Goal: Task Accomplishment & Management: Use online tool/utility

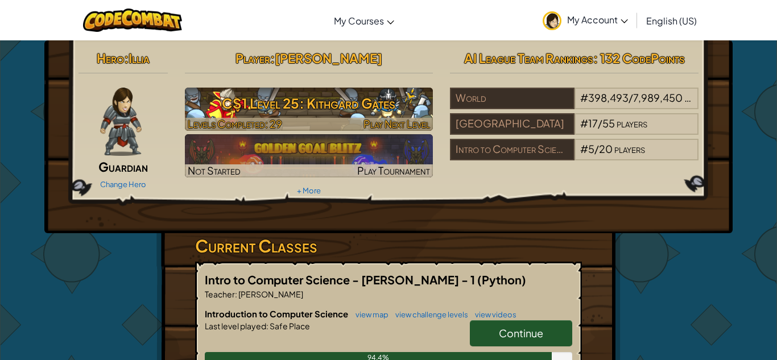
click at [351, 100] on h3 "CS1 Level 25: Kithgard Gates" at bounding box center [309, 103] width 249 height 26
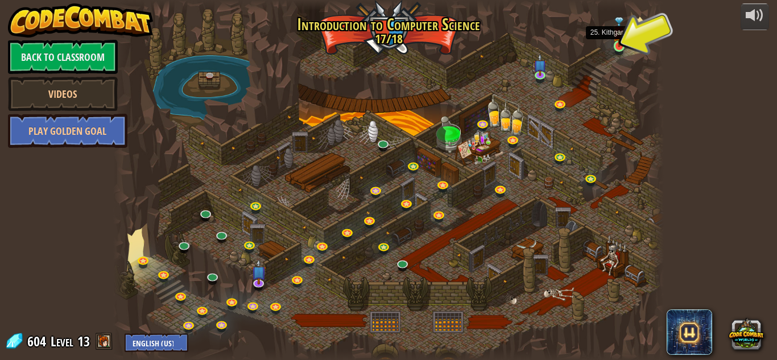
click at [618, 44] on img at bounding box center [619, 32] width 13 height 30
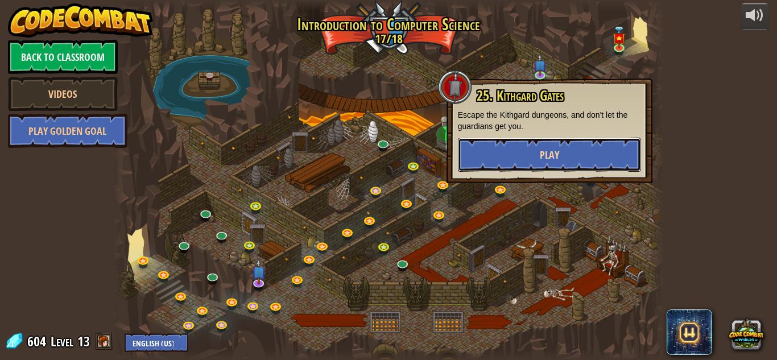
click at [542, 153] on span "Play" at bounding box center [549, 155] width 19 height 14
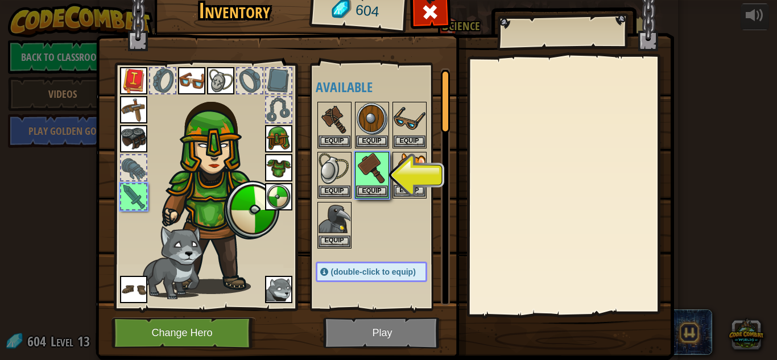
click at [412, 180] on img at bounding box center [410, 169] width 32 height 32
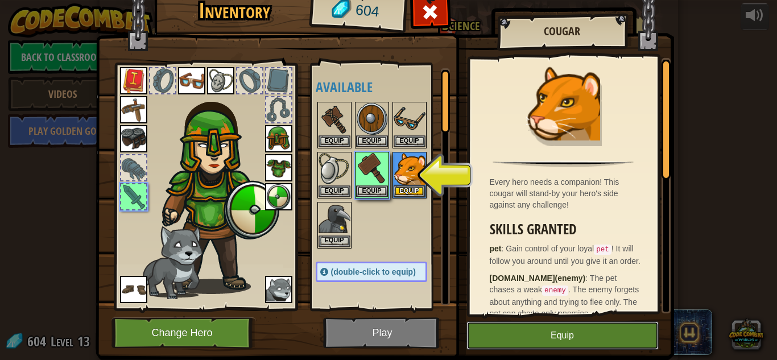
click at [554, 332] on button "Equip" at bounding box center [563, 336] width 192 height 28
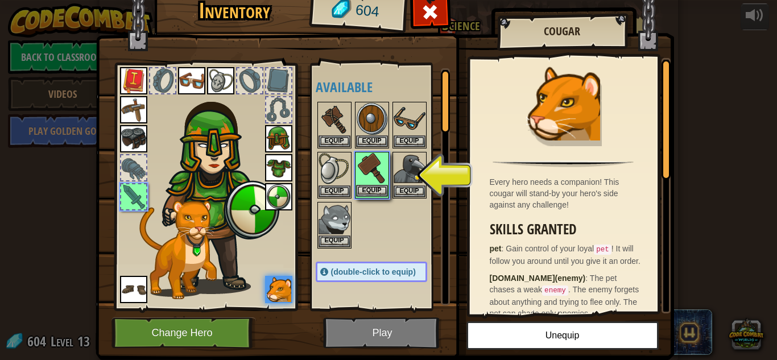
click at [375, 173] on img at bounding box center [372, 169] width 32 height 32
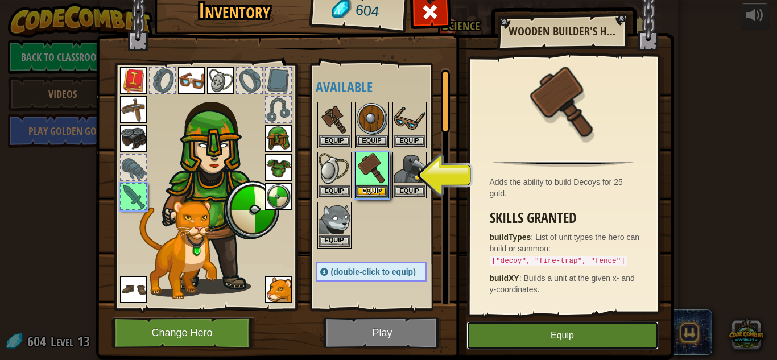
click at [505, 327] on button "Equip" at bounding box center [563, 336] width 192 height 28
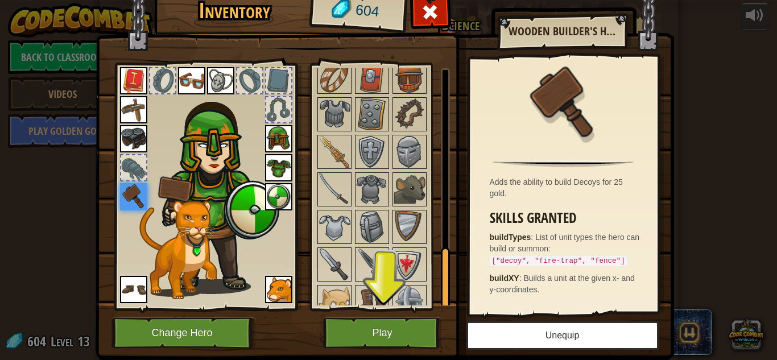
scroll to position [652, 0]
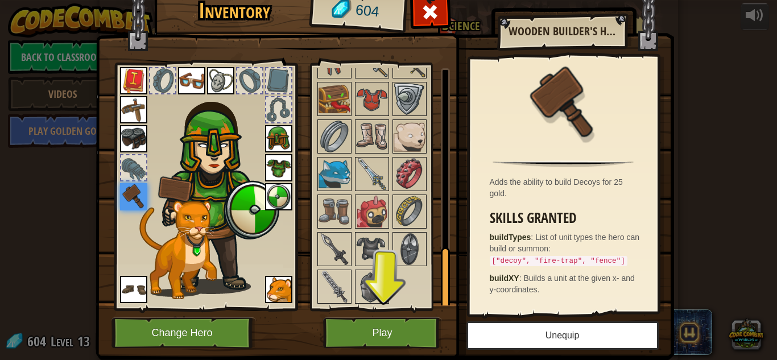
drag, startPoint x: 442, startPoint y: 122, endPoint x: 484, endPoint y: 335, distance: 217.0
click at [484, 335] on div "Inventory 604 Available Equip Equip Equip Equip Equip Equip Equip Equip Equip E…" at bounding box center [389, 174] width 579 height 376
click at [410, 221] on img at bounding box center [410, 212] width 32 height 32
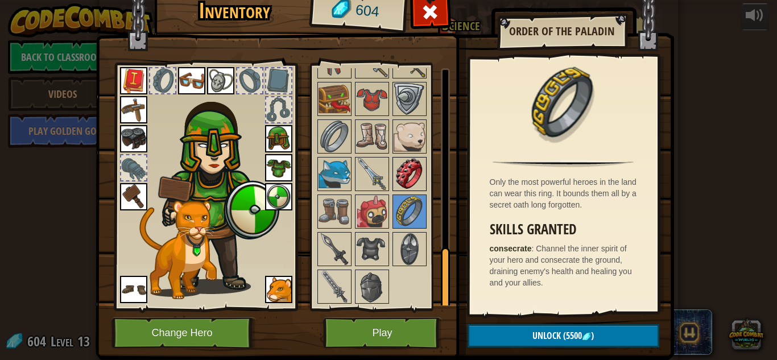
click at [407, 174] on img at bounding box center [410, 174] width 32 height 32
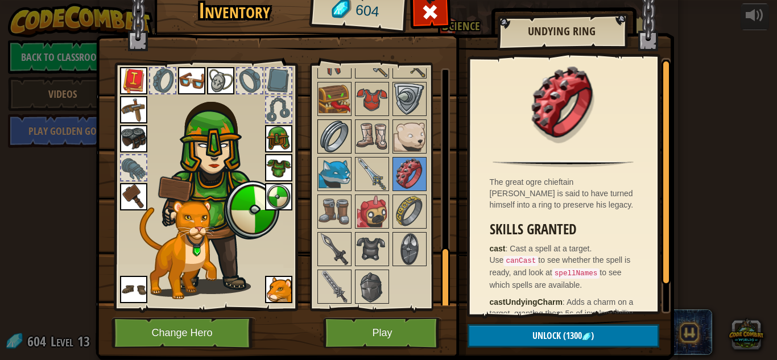
click at [329, 145] on img at bounding box center [335, 137] width 32 height 32
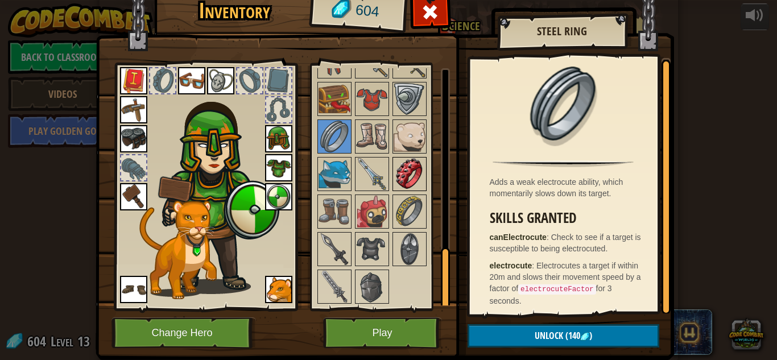
click at [409, 171] on img at bounding box center [410, 174] width 32 height 32
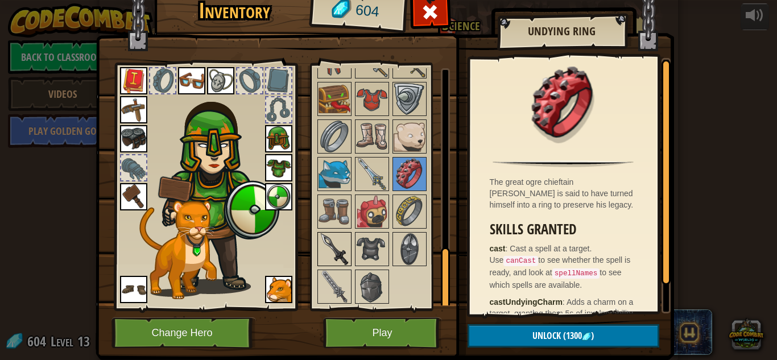
click at [338, 249] on img at bounding box center [335, 249] width 32 height 32
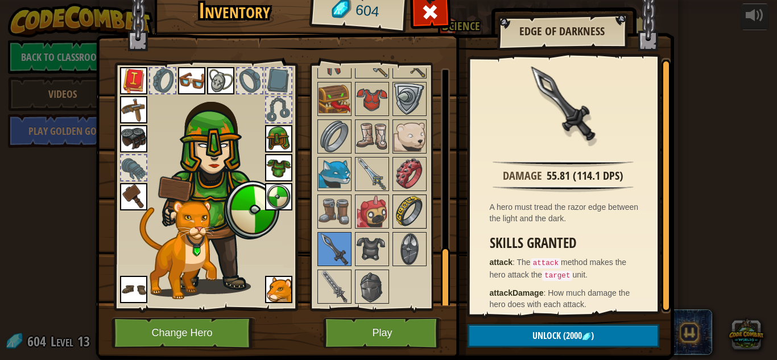
click at [407, 208] on img at bounding box center [410, 212] width 32 height 32
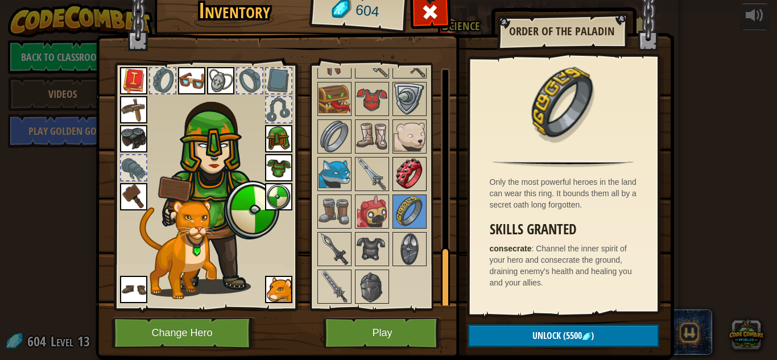
click at [413, 178] on img at bounding box center [410, 174] width 32 height 32
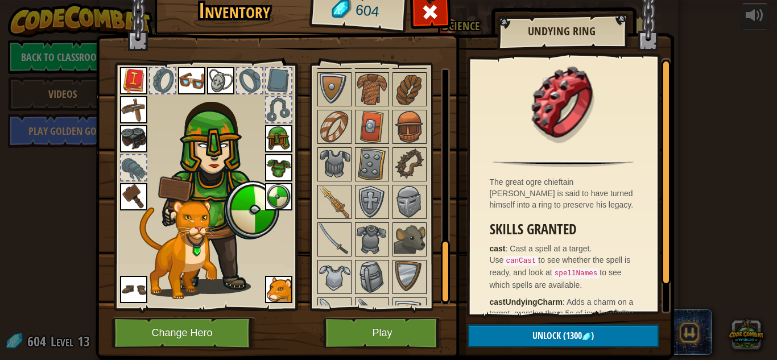
scroll to position [0, 0]
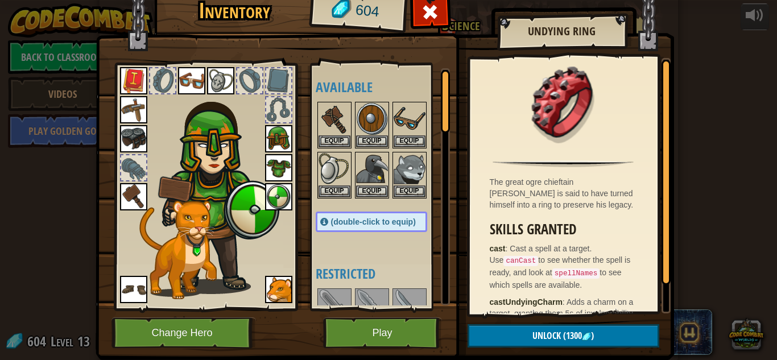
drag, startPoint x: 445, startPoint y: 264, endPoint x: 418, endPoint y: -8, distance: 272.7
click at [418, 0] on html "powered by Back to Classroom Videos Play Golden Goal 25. Kithgard Gates Escape …" at bounding box center [388, 0] width 777 height 1
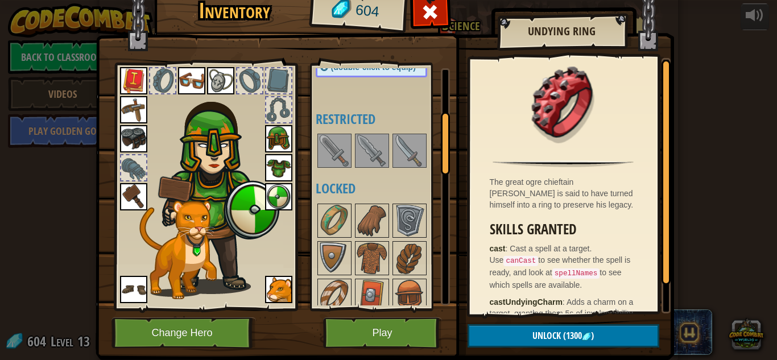
scroll to position [188, 0]
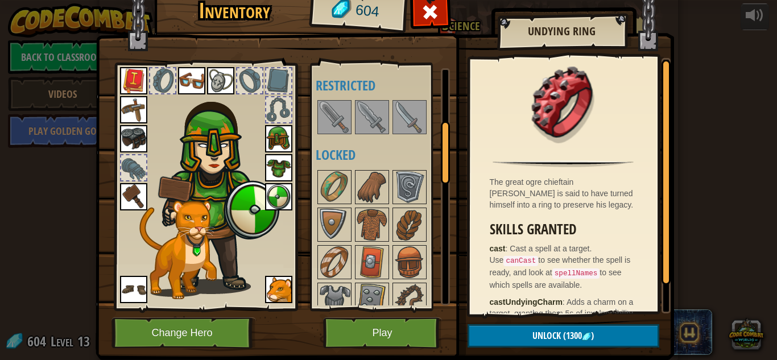
drag, startPoint x: 444, startPoint y: 103, endPoint x: 448, endPoint y: 153, distance: 49.7
click at [448, 153] on div at bounding box center [445, 152] width 9 height 63
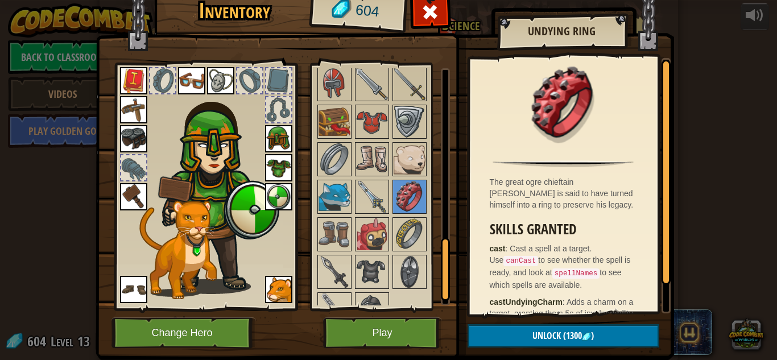
drag, startPoint x: 445, startPoint y: 141, endPoint x: 441, endPoint y: 260, distance: 119.0
click at [441, 260] on div at bounding box center [445, 269] width 9 height 63
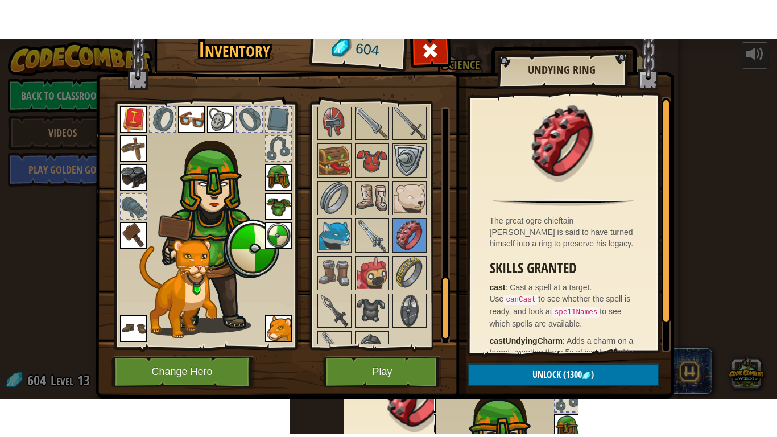
scroll to position [632, 0]
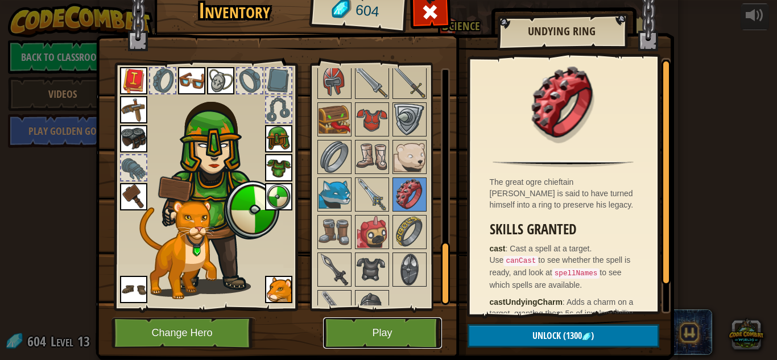
click at [386, 336] on button "Play" at bounding box center [382, 333] width 119 height 31
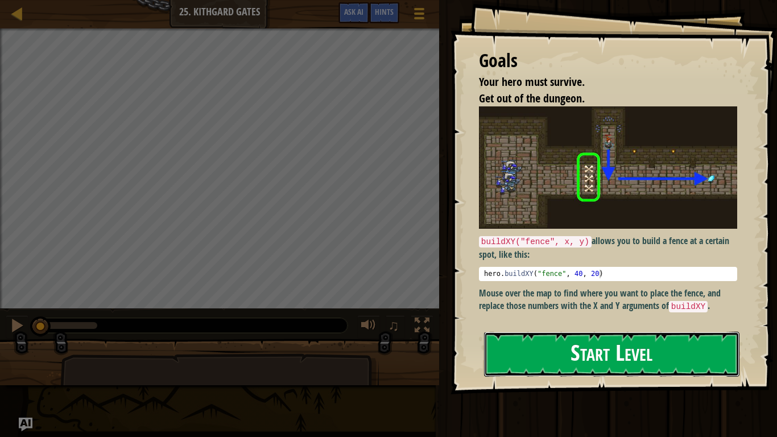
click at [579, 347] on button "Start Level" at bounding box center [612, 354] width 256 height 45
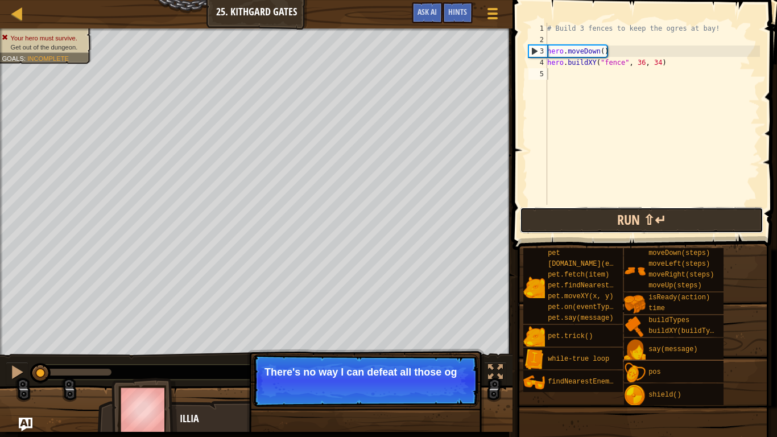
click at [611, 215] on button "Run ⇧↵" at bounding box center [642, 220] width 244 height 26
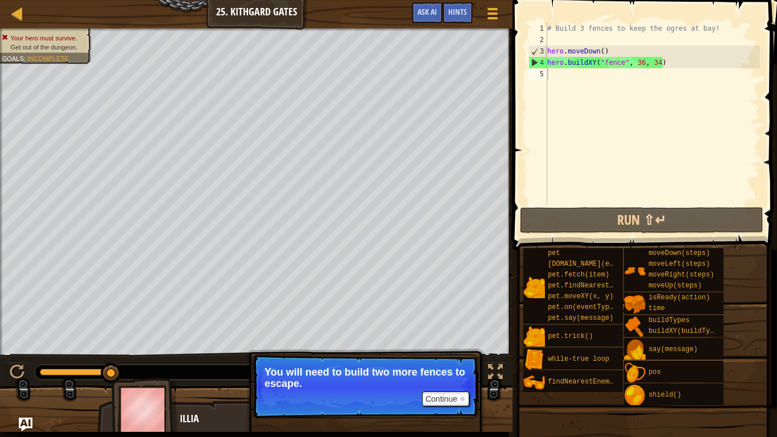
click at [3, 360] on div "♫" at bounding box center [256, 369] width 513 height 34
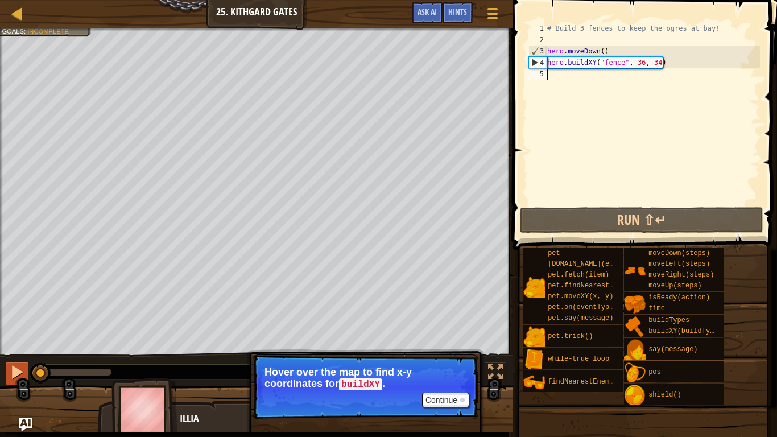
drag, startPoint x: 107, startPoint y: 377, endPoint x: 7, endPoint y: 364, distance: 100.5
click at [7, 360] on div "♫" at bounding box center [256, 369] width 513 height 34
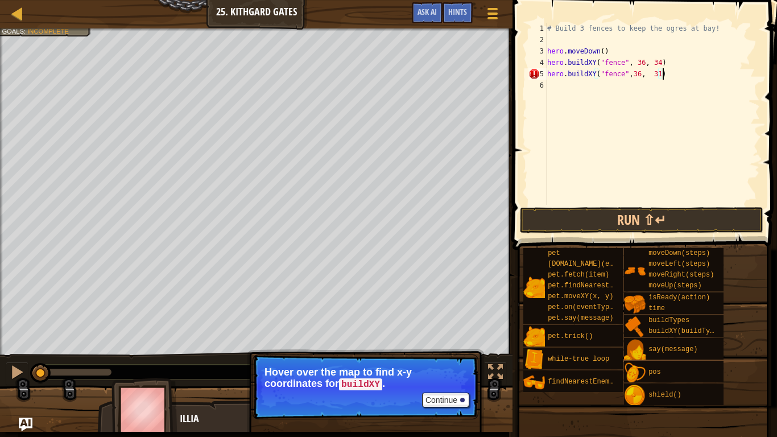
scroll to position [5, 16]
type textarea "hero.buildXY("fence",36, 31)"
click at [594, 221] on button "Run ⇧↵" at bounding box center [642, 220] width 244 height 26
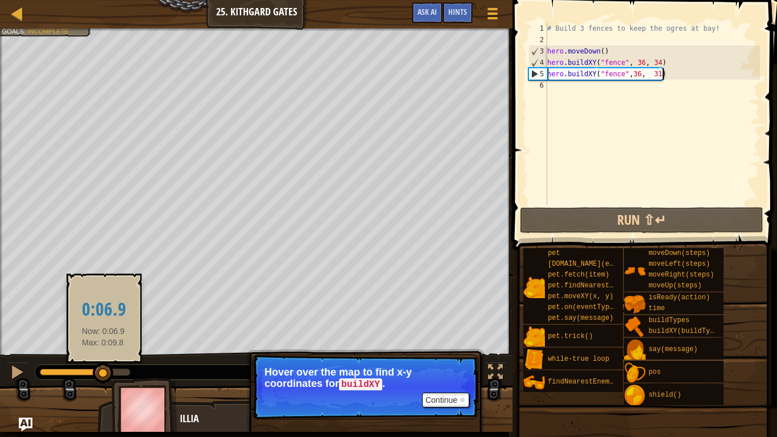
drag, startPoint x: 104, startPoint y: 371, endPoint x: 32, endPoint y: 373, distance: 71.2
click at [93, 360] on div at bounding box center [103, 373] width 20 height 20
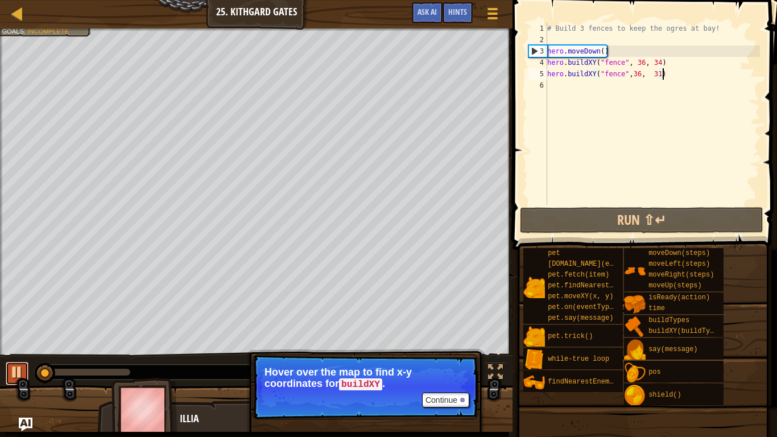
click at [15, 360] on div at bounding box center [17, 372] width 15 height 15
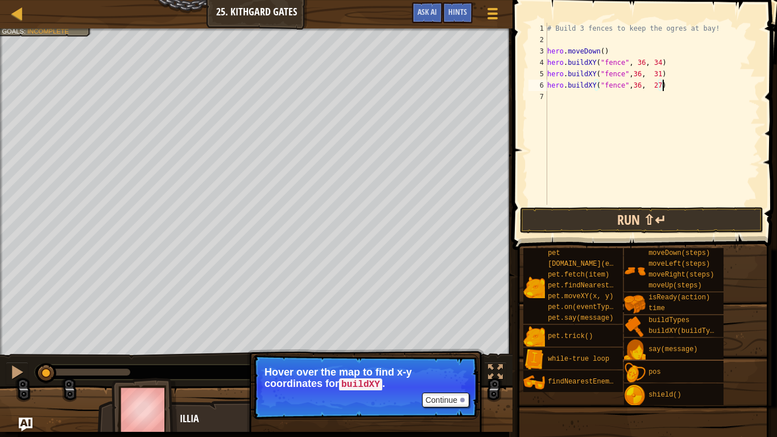
type textarea "hero.buildXY("fence",36, 27)"
click at [612, 226] on button "Run ⇧↵" at bounding box center [642, 220] width 244 height 26
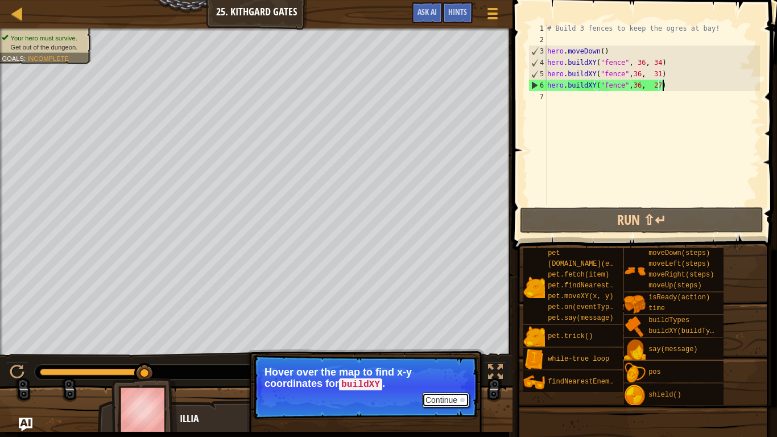
click at [460, 360] on button "Continue" at bounding box center [445, 400] width 47 height 15
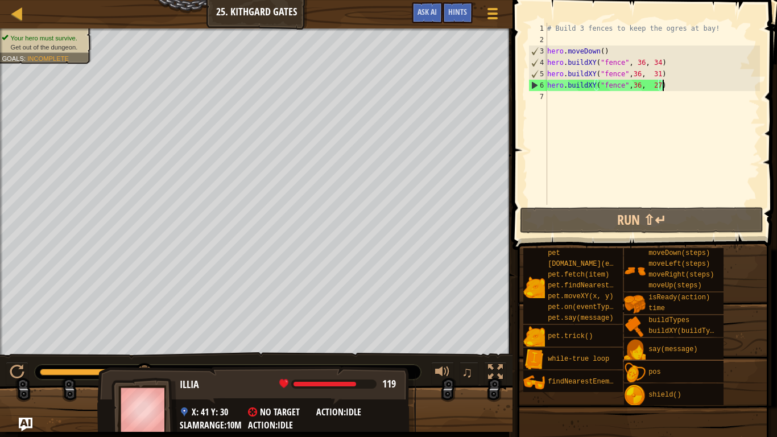
drag, startPoint x: 57, startPoint y: 380, endPoint x: 217, endPoint y: 417, distance: 163.6
click at [217, 360] on div "Your hero must survive. Get out of the dungeon. Goals : Incomplete ♫ Illia 119 …" at bounding box center [388, 230] width 777 height 404
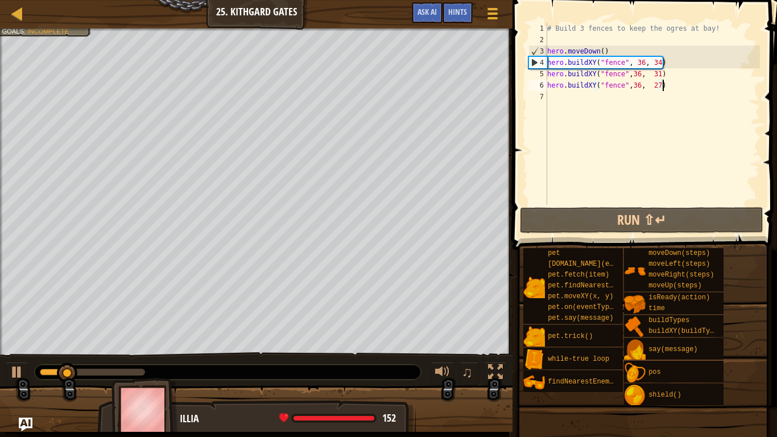
click at [229, 360] on div at bounding box center [228, 372] width 386 height 15
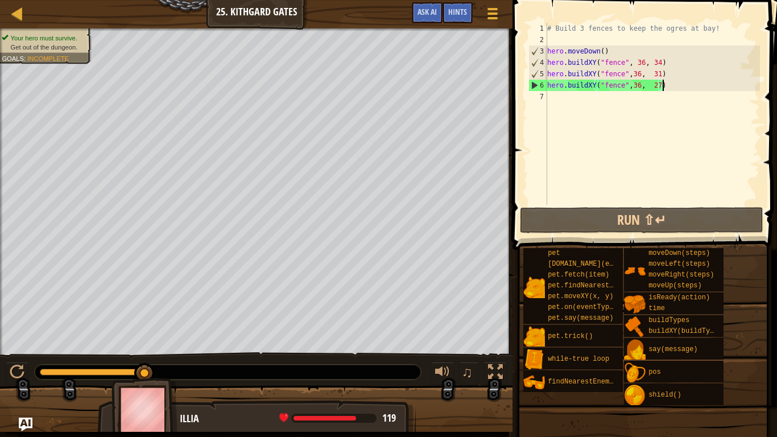
drag, startPoint x: 147, startPoint y: 368, endPoint x: 292, endPoint y: 373, distance: 145.2
click at [23, 360] on div at bounding box center [17, 372] width 15 height 15
drag, startPoint x: 54, startPoint y: 372, endPoint x: 227, endPoint y: 379, distance: 173.8
click at [227, 360] on div at bounding box center [228, 372] width 386 height 15
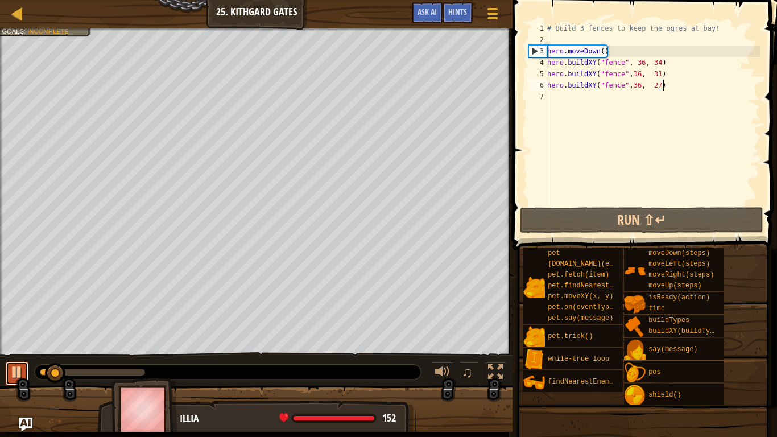
click at [18, 360] on div at bounding box center [17, 372] width 15 height 15
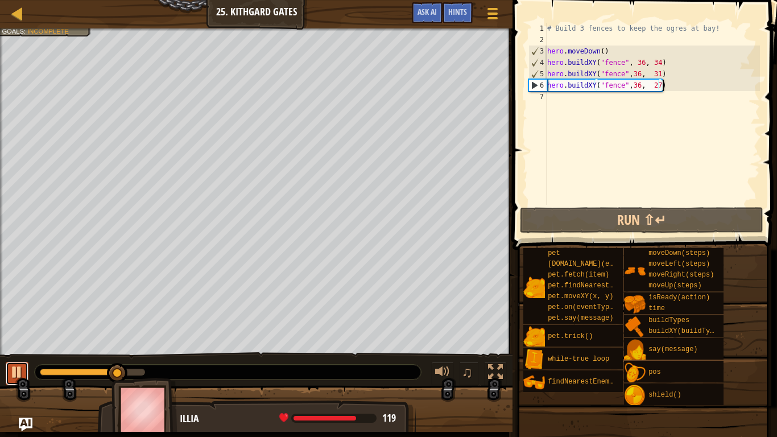
click at [18, 360] on div at bounding box center [17, 372] width 15 height 15
click at [564, 108] on div "# Build 3 fences to keep the ogres at bay! hero . moveDown ( ) hero . buildXY (…" at bounding box center [652, 125] width 215 height 205
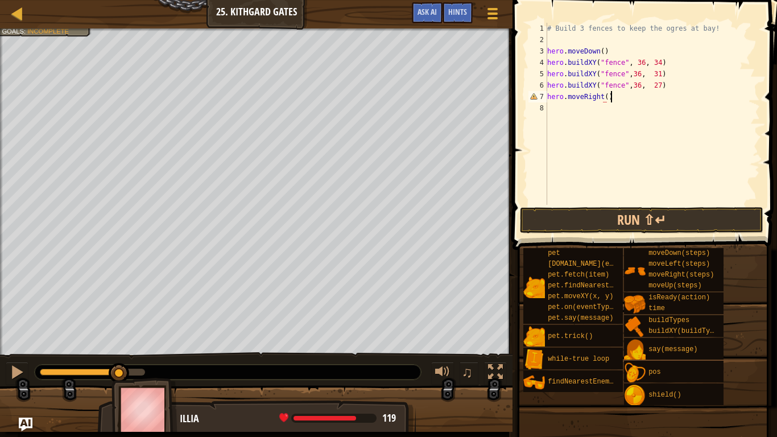
scroll to position [5, 9]
click at [624, 219] on button "Run ⇧↵" at bounding box center [642, 220] width 244 height 26
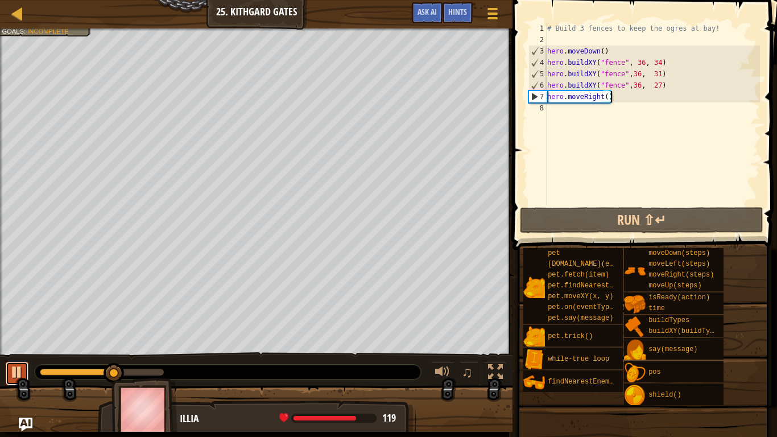
click at [10, 360] on div at bounding box center [17, 372] width 15 height 15
click at [605, 100] on div "# Build 3 fences to keep the ogres at bay! hero . moveDown ( ) hero . buildXY (…" at bounding box center [652, 125] width 215 height 205
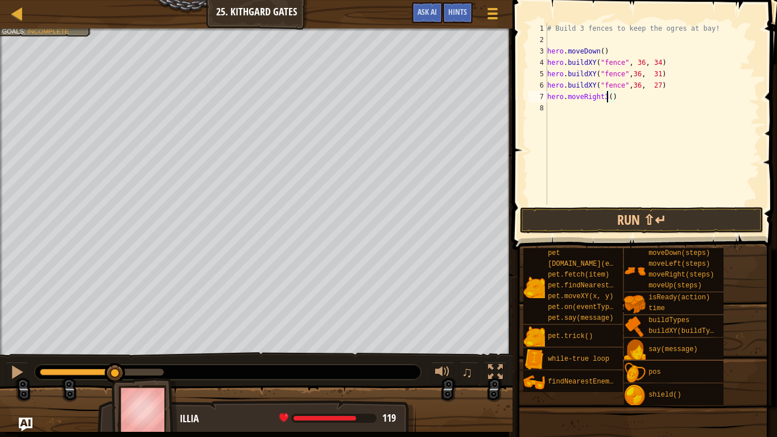
click at [611, 100] on div "# Build 3 fences to keep the ogres at bay! hero . moveDown ( ) hero . buildXY (…" at bounding box center [652, 125] width 215 height 205
click at [606, 98] on div "# Build 3 fences to keep the ogres at bay! hero . moveDown ( ) hero . buildXY (…" at bounding box center [652, 125] width 215 height 205
type textarea "hero.moveRight(3)"
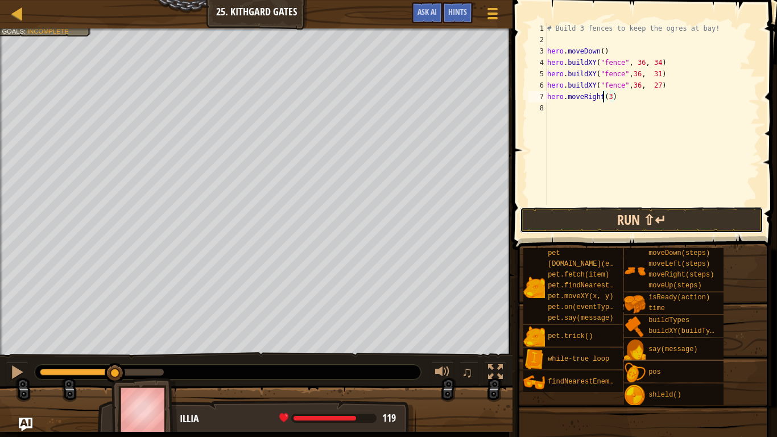
click at [657, 212] on button "Run ⇧↵" at bounding box center [642, 220] width 244 height 26
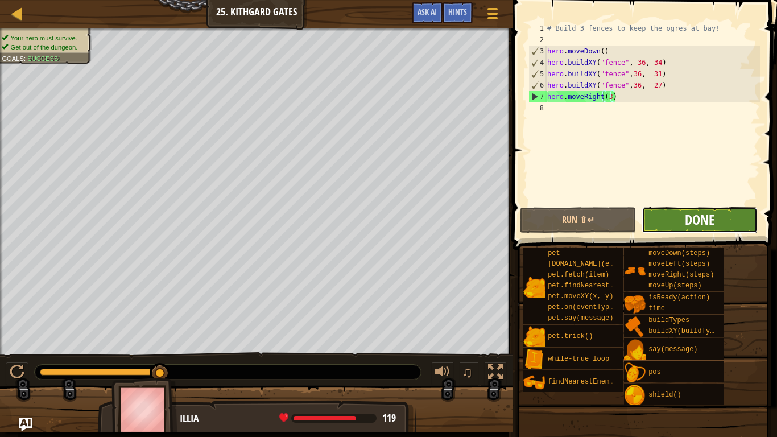
click at [695, 217] on span "Done" at bounding box center [700, 220] width 30 height 18
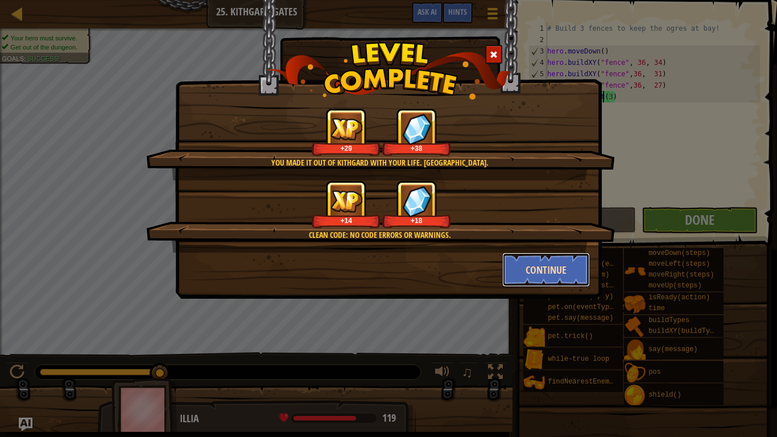
click at [552, 279] on button "Continue" at bounding box center [547, 270] width 88 height 34
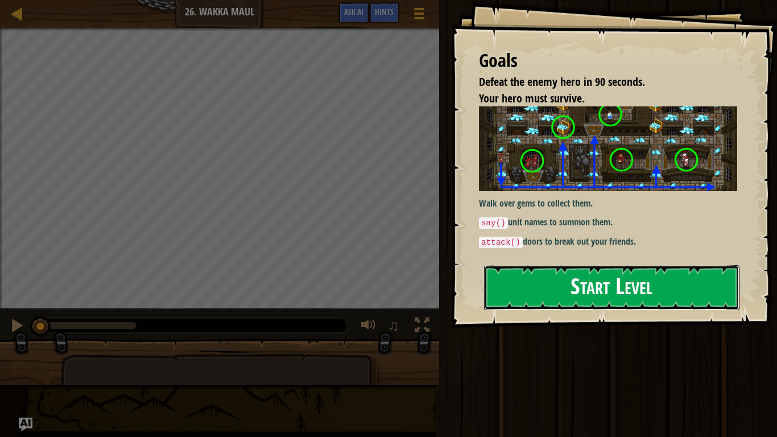
click at [528, 269] on button "Start Level" at bounding box center [612, 287] width 256 height 45
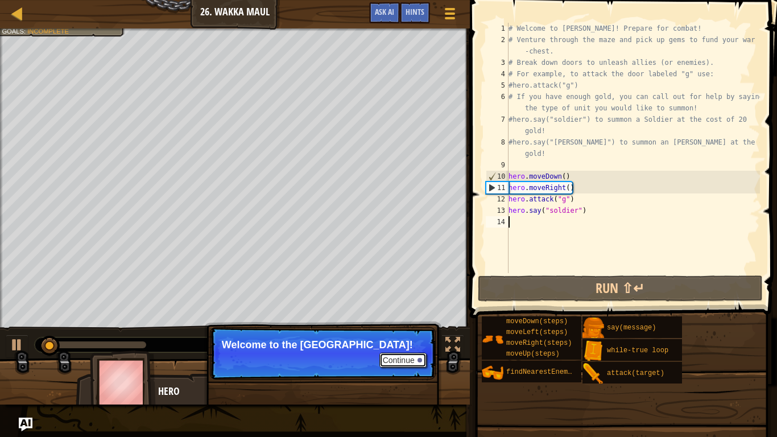
click at [394, 357] on button "Continue" at bounding box center [403, 360] width 47 height 15
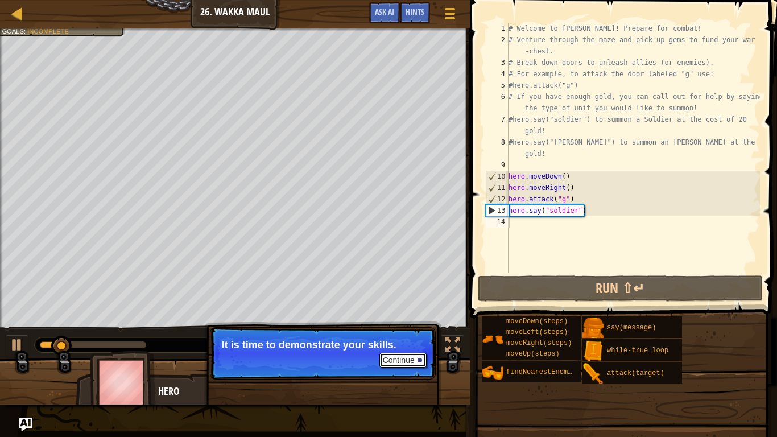
click at [393, 356] on button "Continue" at bounding box center [403, 360] width 47 height 15
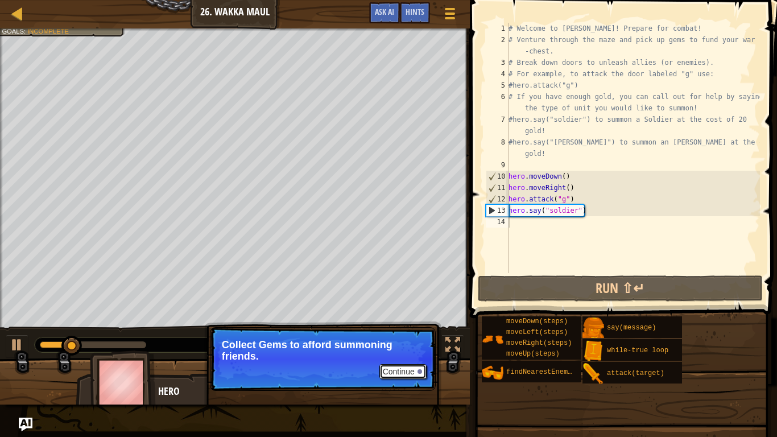
click at [394, 360] on button "Continue" at bounding box center [403, 371] width 47 height 15
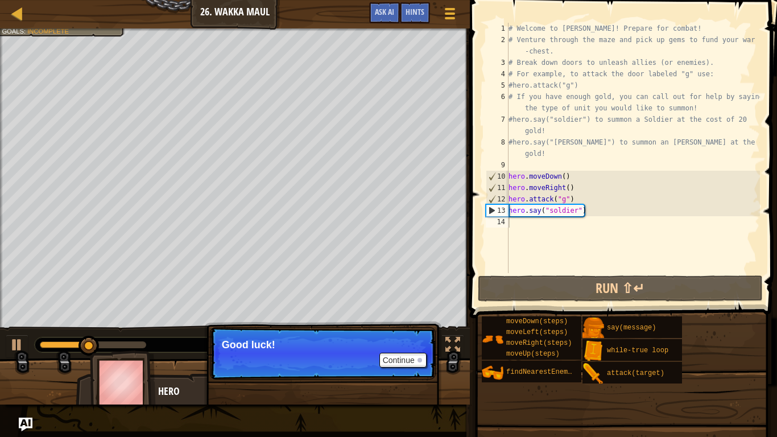
click at [394, 360] on p "Continue Good luck!" at bounding box center [323, 353] width 226 height 52
click at [394, 360] on button "Continue" at bounding box center [403, 360] width 47 height 15
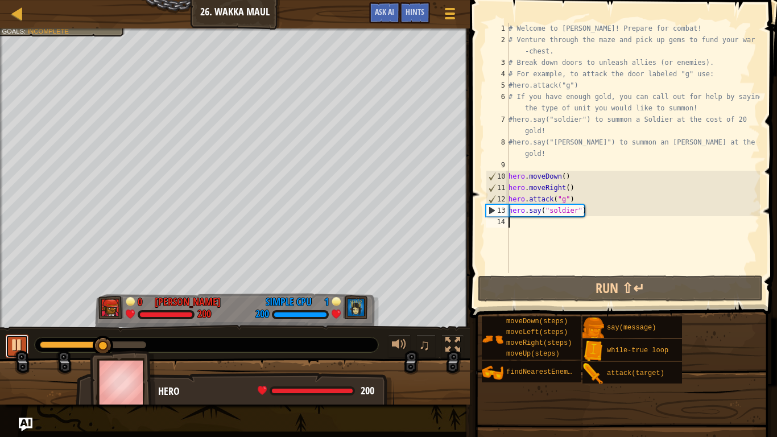
click at [18, 343] on div at bounding box center [17, 345] width 15 height 15
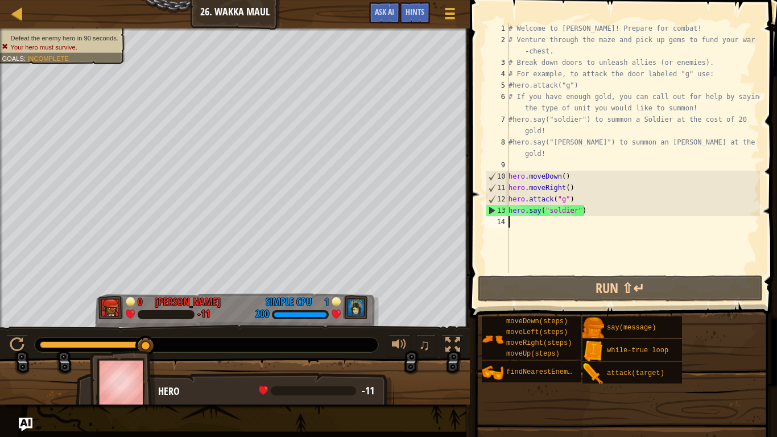
drag, startPoint x: 112, startPoint y: 340, endPoint x: 158, endPoint y: 344, distance: 46.2
click at [158, 344] on div "0:41.5 Now: 0:38.6 Max: 0:38.6" at bounding box center [207, 345] width 344 height 15
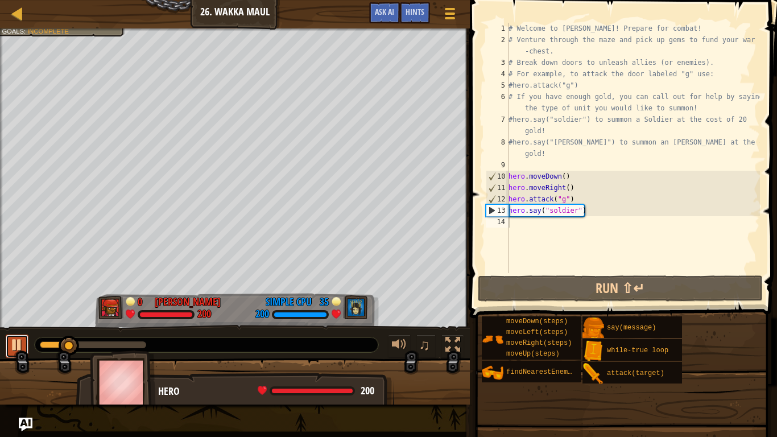
click at [10, 340] on div at bounding box center [17, 345] width 15 height 15
click at [20, 339] on div at bounding box center [17, 345] width 15 height 15
click at [20, 343] on div at bounding box center [17, 345] width 15 height 15
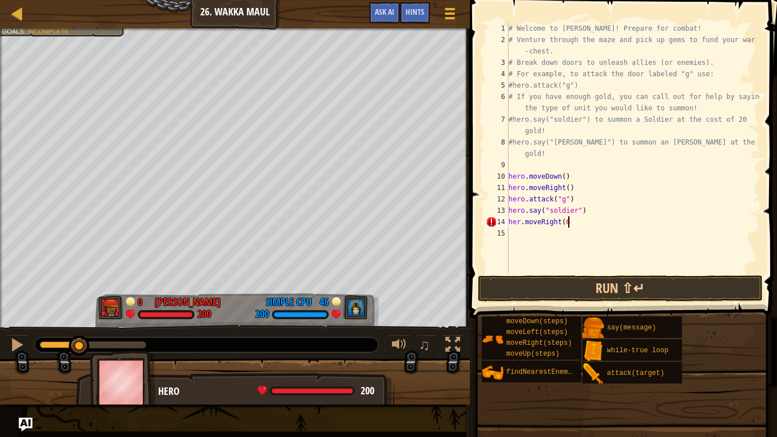
scroll to position [5, 9]
click at [585, 293] on button "Run ⇧↵" at bounding box center [620, 288] width 285 height 26
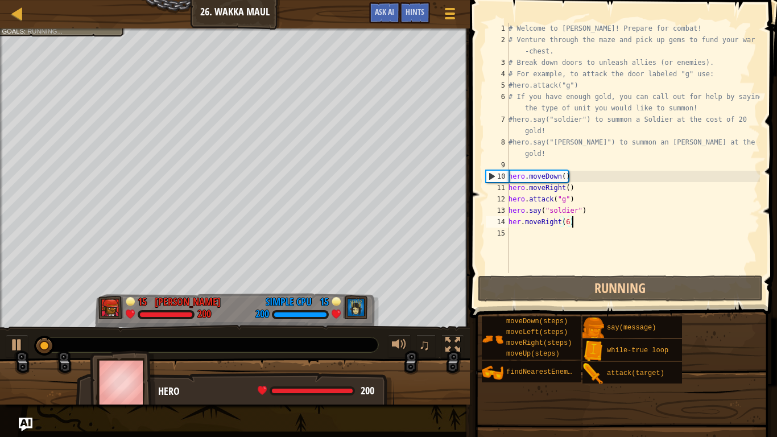
click at [520, 223] on div "# Welcome to [PERSON_NAME]! Prepare for combat! # Venture through the maze and …" at bounding box center [634, 159] width 254 height 273
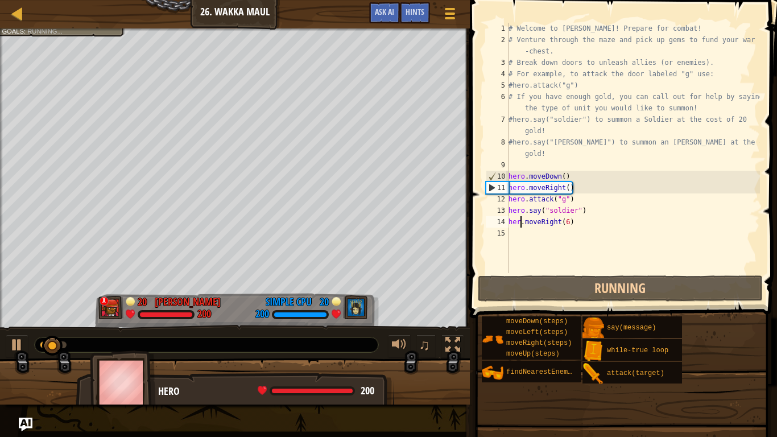
scroll to position [5, 2]
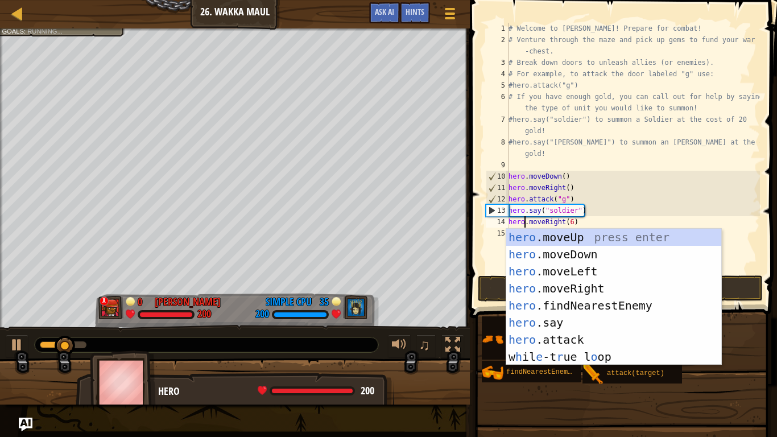
click at [734, 183] on div "# Welcome to [PERSON_NAME]! Prepare for combat! # Venture through the maze and …" at bounding box center [634, 159] width 254 height 273
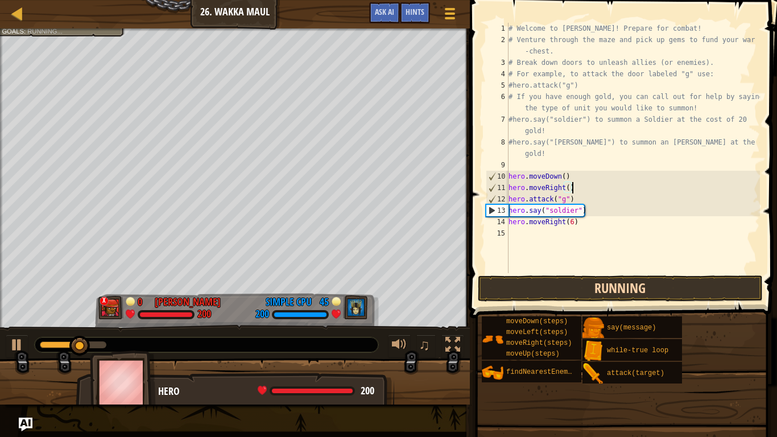
type textarea "hero.moveRight()"
click at [662, 288] on button "Running" at bounding box center [620, 288] width 285 height 26
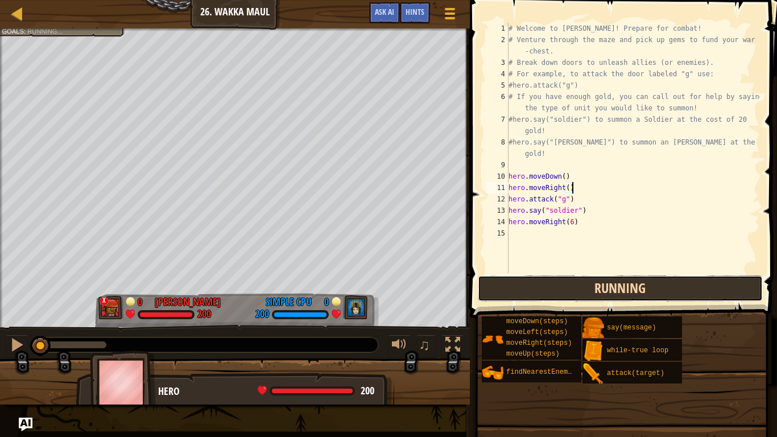
click at [659, 288] on button "Running" at bounding box center [620, 288] width 285 height 26
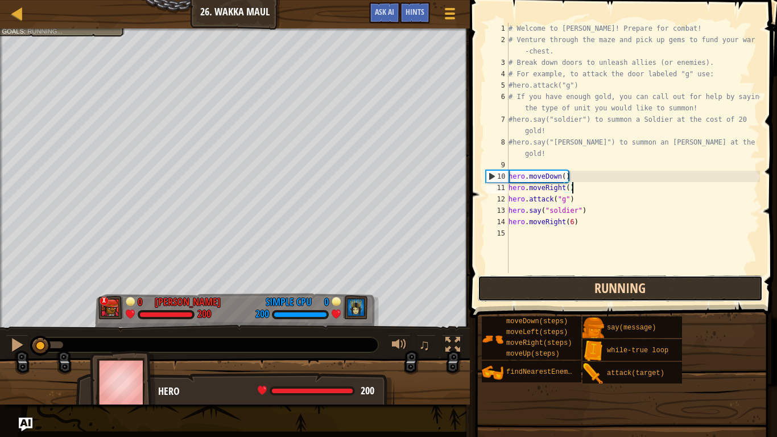
click at [659, 289] on button "Running" at bounding box center [620, 288] width 285 height 26
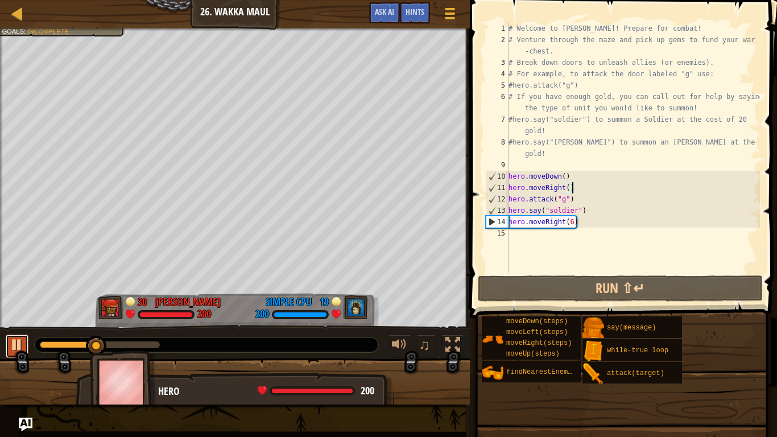
click at [18, 341] on div at bounding box center [17, 345] width 15 height 15
click at [542, 240] on div "# Welcome to [PERSON_NAME]! Prepare for combat! # Venture through the maze and …" at bounding box center [634, 159] width 254 height 273
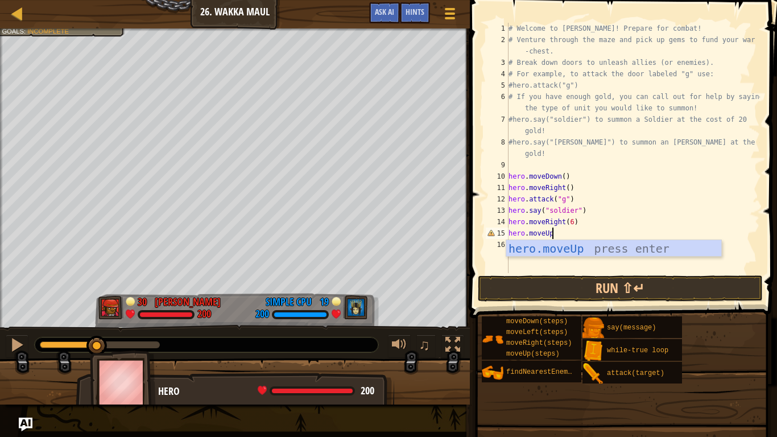
scroll to position [5, 6]
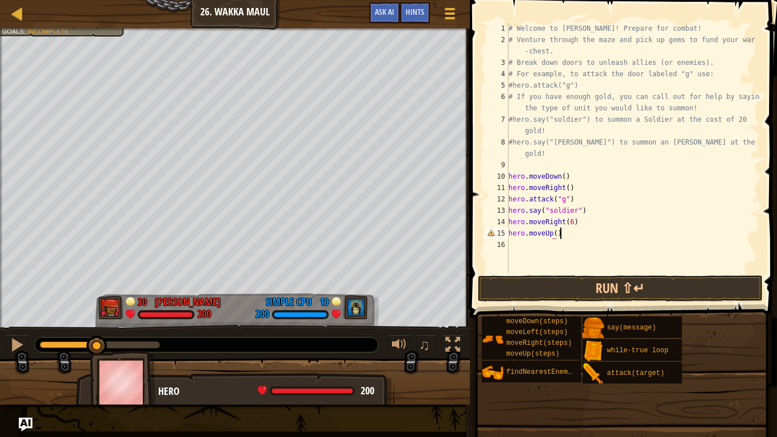
type textarea "hero.moveUp()"
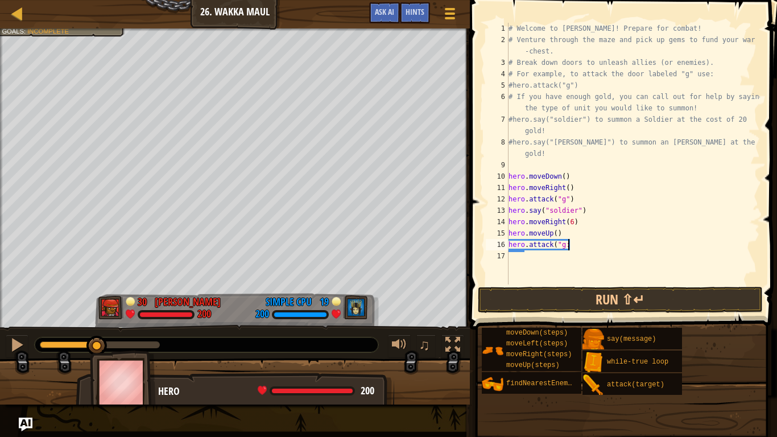
scroll to position [5, 7]
type textarea "hero.attack("g")"
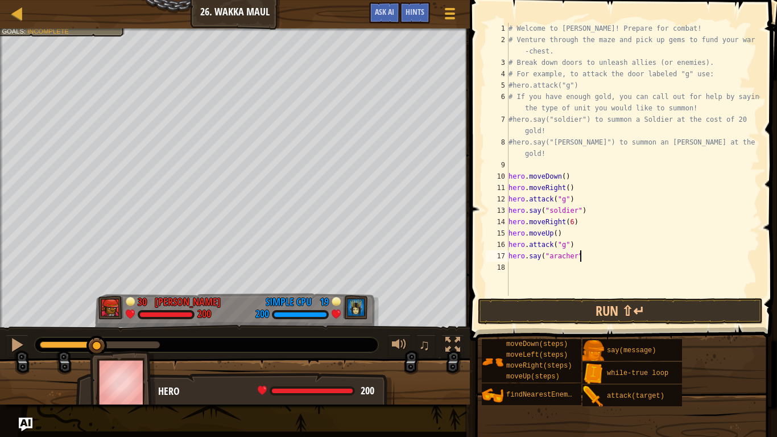
scroll to position [5, 10]
click at [558, 261] on div "# Welcome to [PERSON_NAME]! Prepare for combat! # Venture through the maze and …" at bounding box center [634, 171] width 254 height 296
click at [559, 261] on div "# Welcome to [PERSON_NAME]! Prepare for combat! # Venture through the maze and …" at bounding box center [634, 171] width 254 height 296
type textarea "hero.say("archer")"
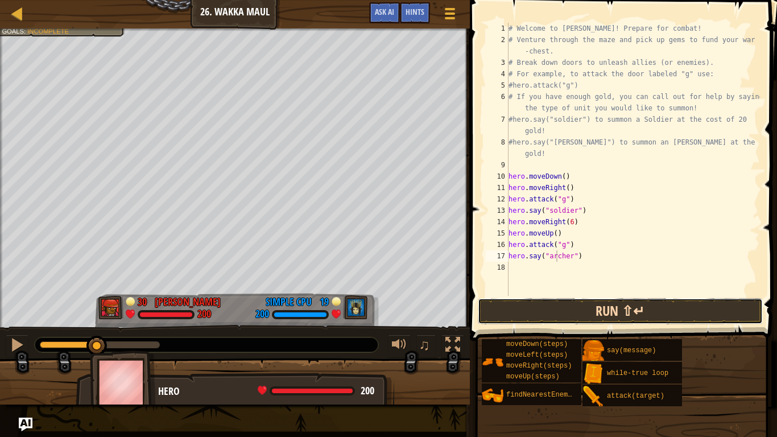
click at [578, 314] on button "Run ⇧↵" at bounding box center [620, 311] width 285 height 26
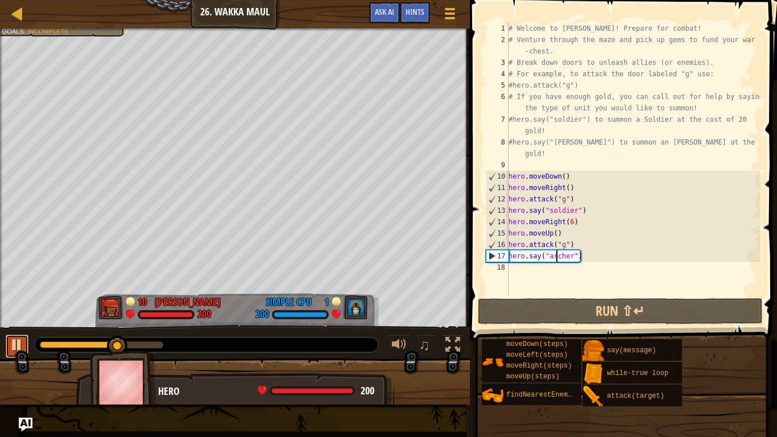
click at [21, 342] on div at bounding box center [17, 345] width 15 height 15
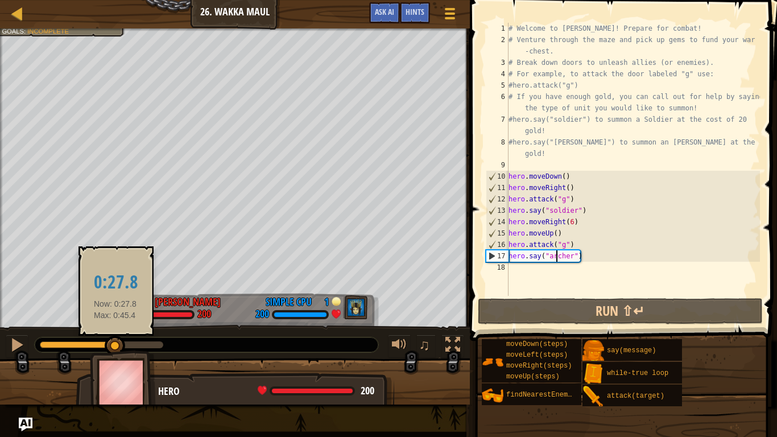
drag, startPoint x: 116, startPoint y: 346, endPoint x: 26, endPoint y: 331, distance: 91.1
click at [26, 331] on div "♫" at bounding box center [235, 342] width 470 height 34
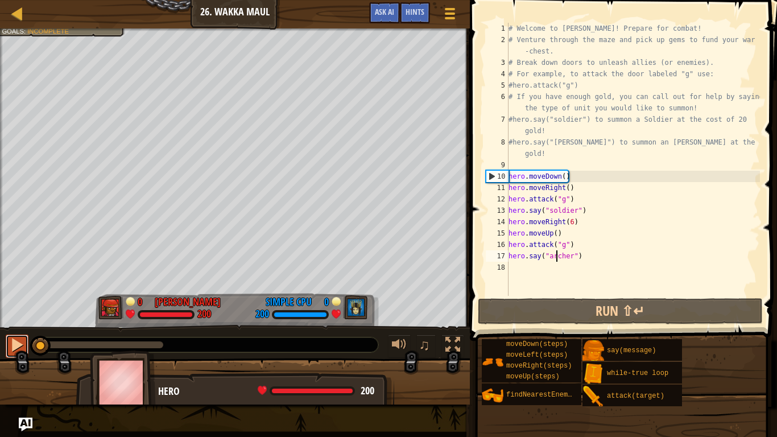
click at [23, 338] on div at bounding box center [17, 345] width 15 height 15
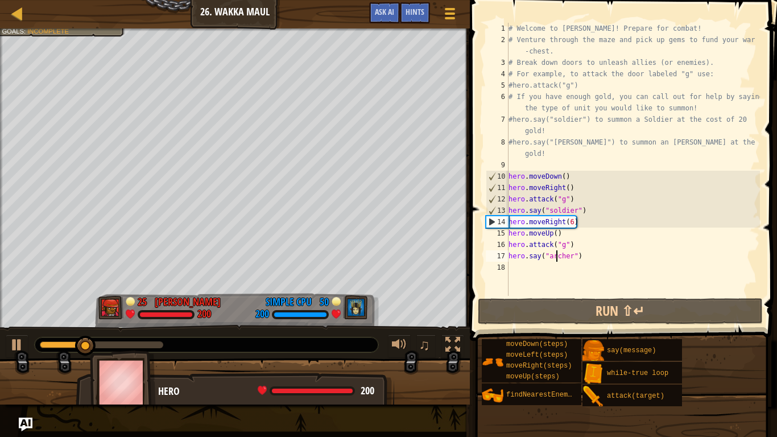
click at [114, 345] on div at bounding box center [102, 344] width 124 height 7
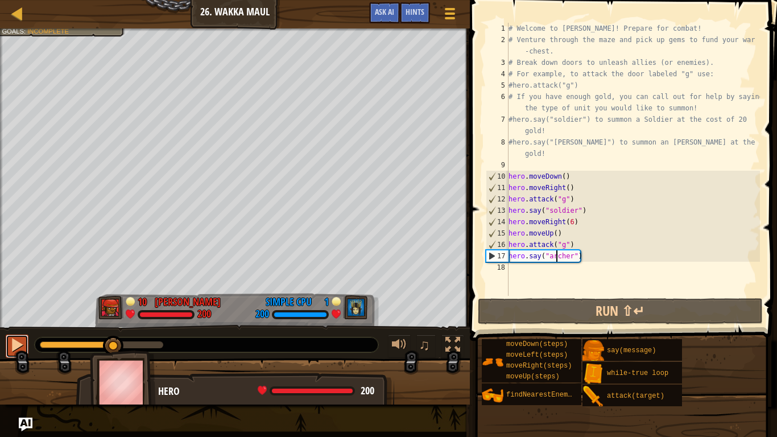
click at [20, 343] on div at bounding box center [17, 345] width 15 height 15
click at [14, 343] on div at bounding box center [17, 345] width 15 height 15
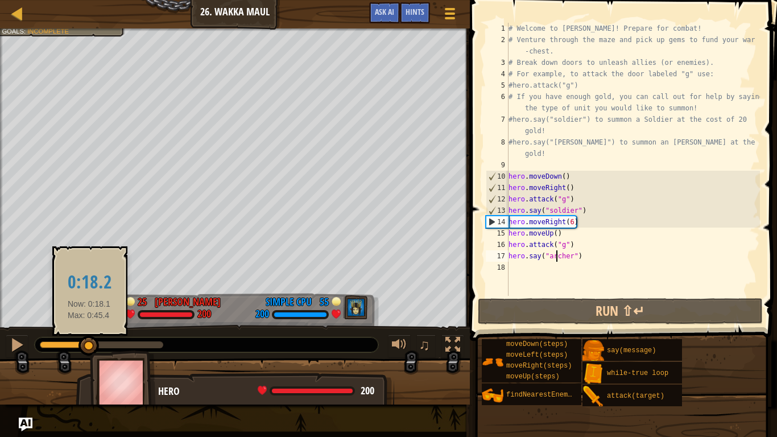
drag, startPoint x: 121, startPoint y: 341, endPoint x: 89, endPoint y: 342, distance: 32.4
click at [89, 342] on div at bounding box center [89, 346] width 20 height 20
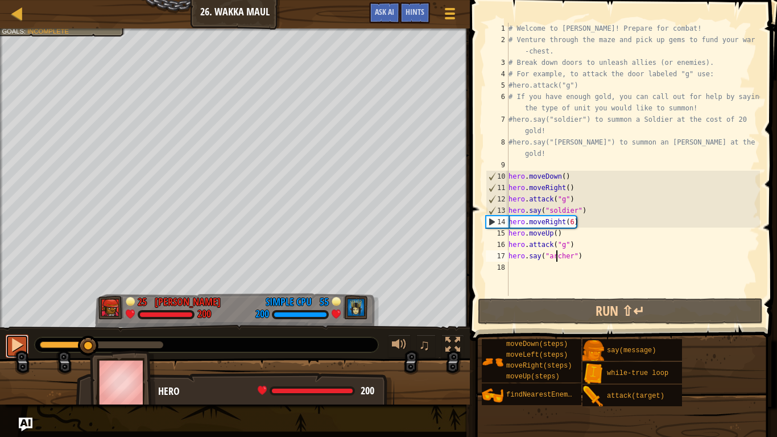
click at [18, 345] on div at bounding box center [17, 345] width 15 height 15
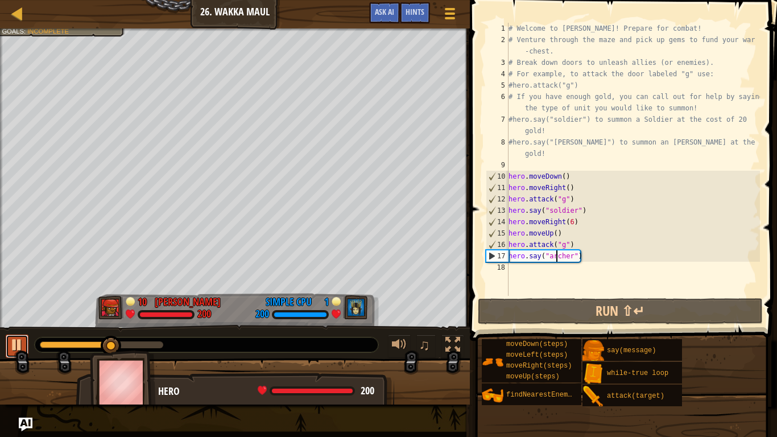
click at [18, 345] on div at bounding box center [17, 345] width 15 height 15
click at [570, 271] on div "# Welcome to [PERSON_NAME]! Prepare for combat! # Venture through the maze and …" at bounding box center [634, 171] width 254 height 296
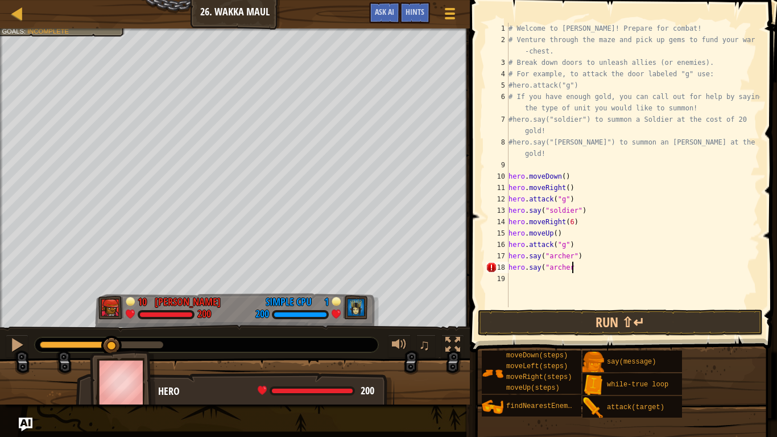
scroll to position [5, 9]
type textarea "hero.say("archer")"
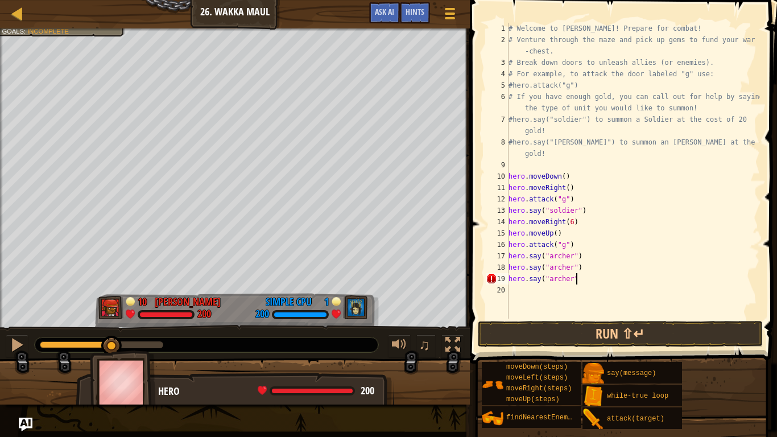
scroll to position [5, 10]
click at [579, 328] on button "Run ⇧↵" at bounding box center [620, 334] width 285 height 26
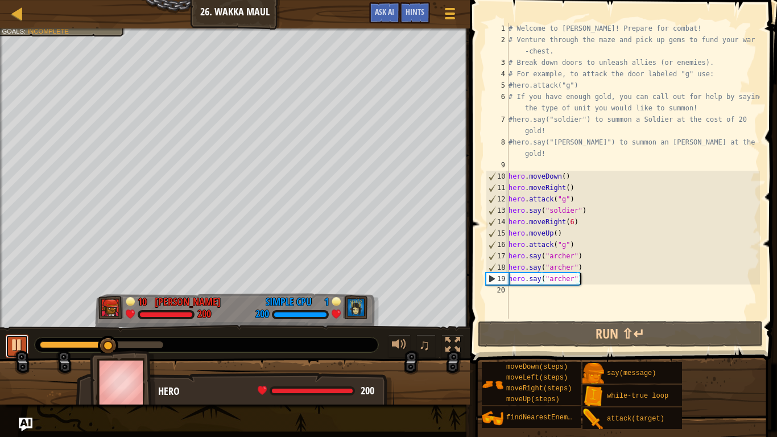
click at [16, 344] on div at bounding box center [17, 345] width 15 height 15
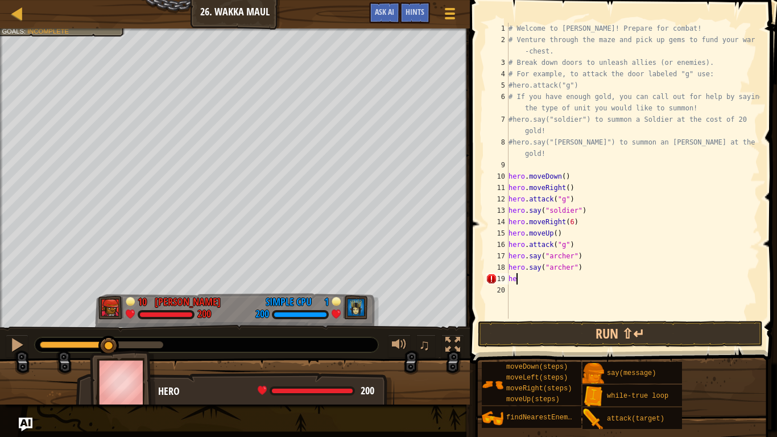
scroll to position [5, 1]
type textarea "h"
click at [10, 340] on div at bounding box center [17, 345] width 15 height 15
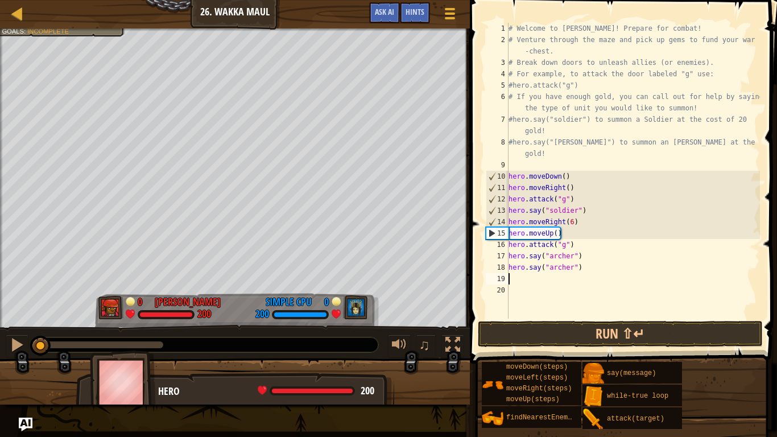
drag, startPoint x: 118, startPoint y: 345, endPoint x: 12, endPoint y: 367, distance: 108.7
click at [12, 360] on div "Defeat the enemy hero in 90 seconds. Your hero must survive. Goals : Incomplete…" at bounding box center [388, 216] width 777 height 376
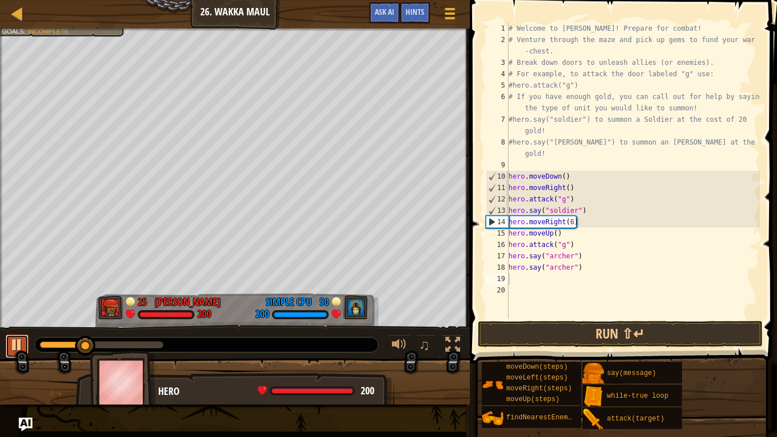
click at [12, 349] on div at bounding box center [17, 345] width 15 height 15
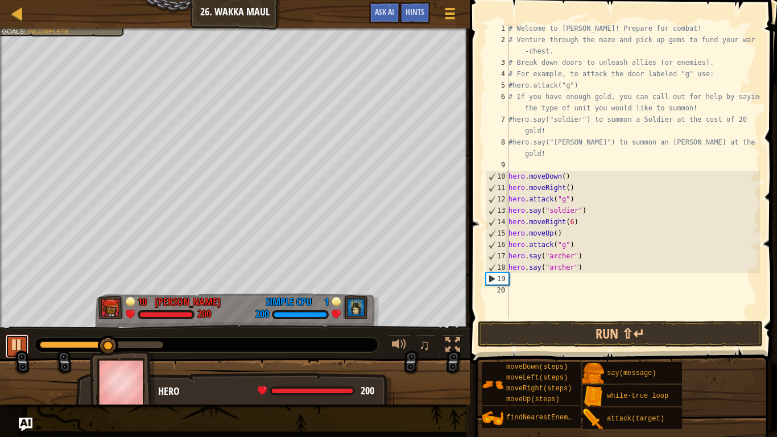
click at [13, 349] on div at bounding box center [17, 345] width 15 height 15
click at [572, 225] on div "# Welcome to [PERSON_NAME]! Prepare for combat! # Venture through the maze and …" at bounding box center [634, 182] width 254 height 319
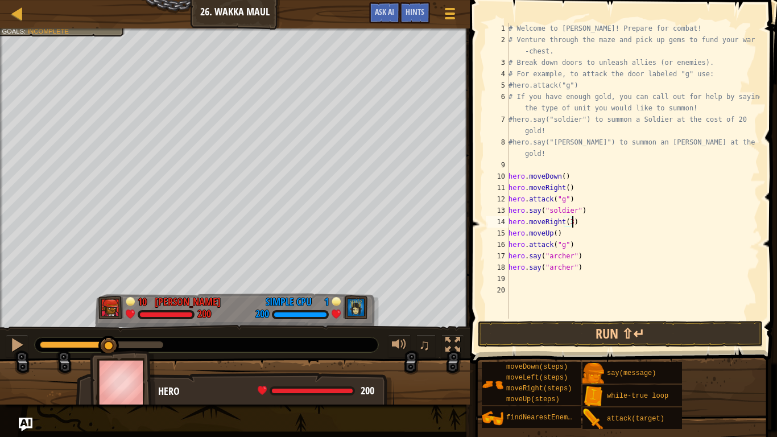
scroll to position [5, 9]
click at [567, 326] on button "Run ⇧↵" at bounding box center [620, 334] width 285 height 26
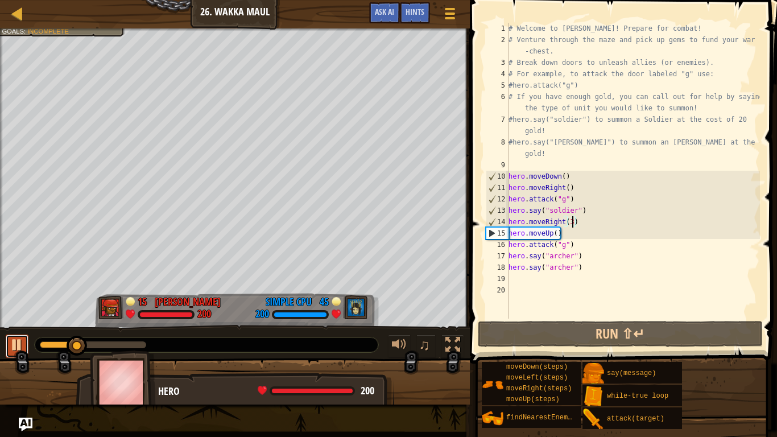
click at [19, 341] on div at bounding box center [17, 345] width 15 height 15
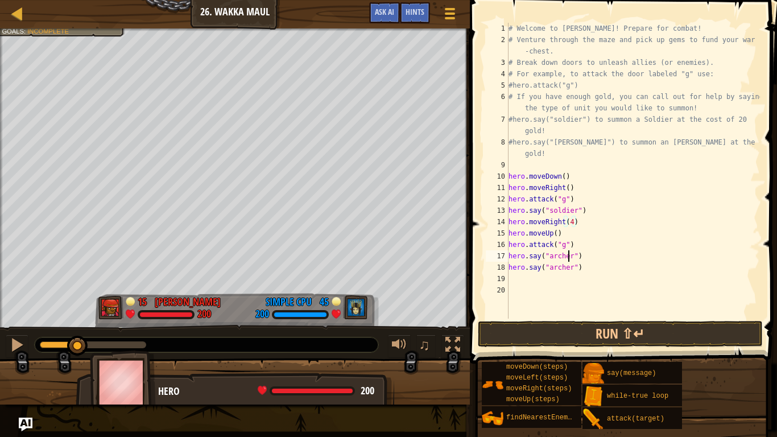
click at [570, 261] on div "# Welcome to [PERSON_NAME]! Prepare for combat! # Venture through the maze and …" at bounding box center [634, 182] width 254 height 319
click at [570, 262] on div "# Welcome to [PERSON_NAME]! Prepare for combat! # Venture through the maze and …" at bounding box center [634, 182] width 254 height 319
click at [571, 258] on div "# Welcome to [PERSON_NAME]! Prepare for combat! # Venture through the maze and …" at bounding box center [634, 182] width 254 height 319
click at [585, 336] on button "Run ⇧↵" at bounding box center [620, 334] width 285 height 26
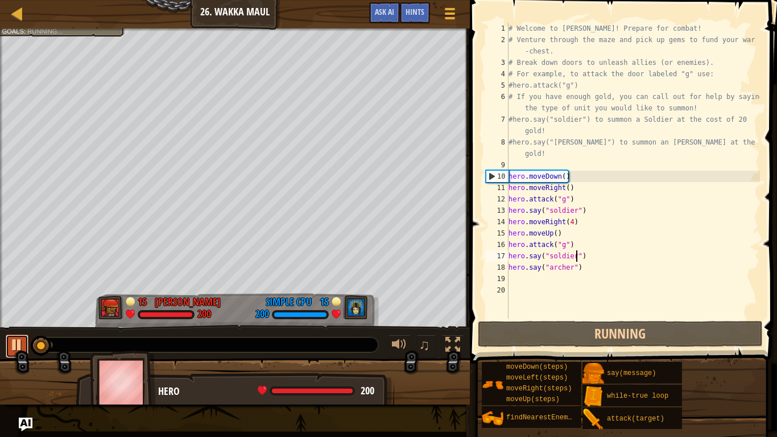
click at [16, 343] on div at bounding box center [17, 345] width 15 height 15
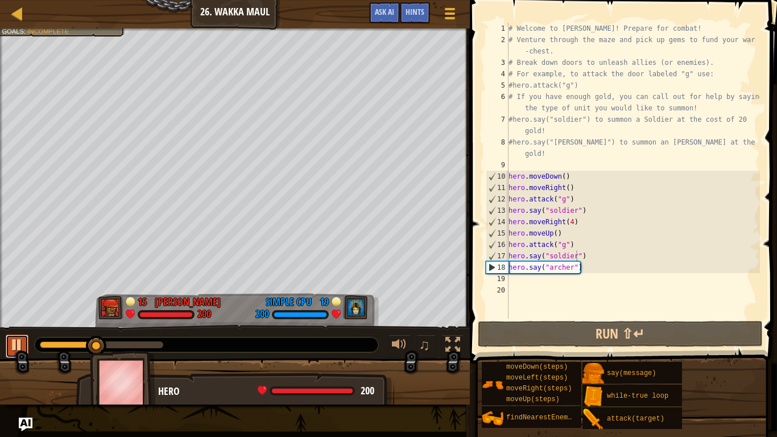
click at [7, 348] on button at bounding box center [17, 346] width 23 height 23
click at [587, 268] on div "# Welcome to [PERSON_NAME]! Prepare for combat! # Venture through the maze and …" at bounding box center [634, 182] width 254 height 319
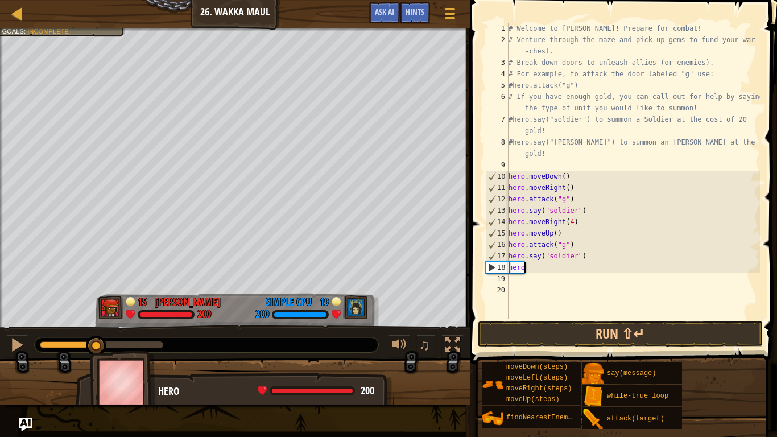
scroll to position [5, 1]
type textarea "h"
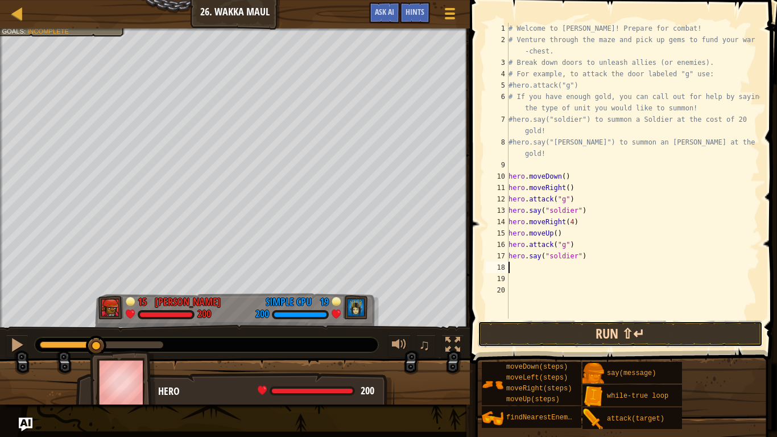
click at [630, 324] on button "Run ⇧↵" at bounding box center [620, 334] width 285 height 26
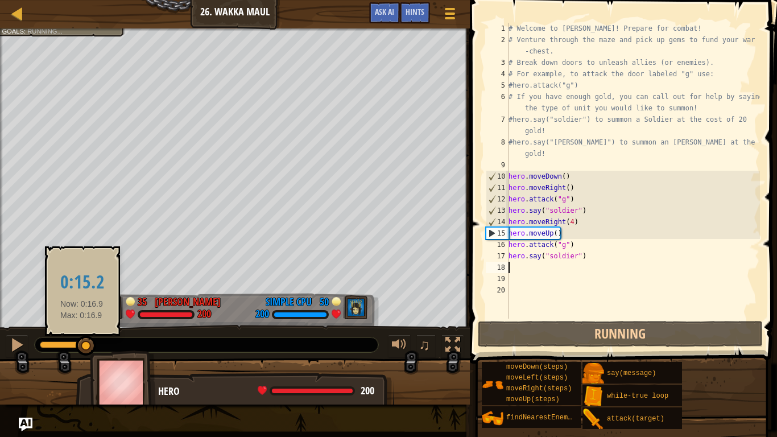
drag, startPoint x: 39, startPoint y: 339, endPoint x: 82, endPoint y: 341, distance: 43.3
click at [82, 341] on div at bounding box center [86, 346] width 20 height 20
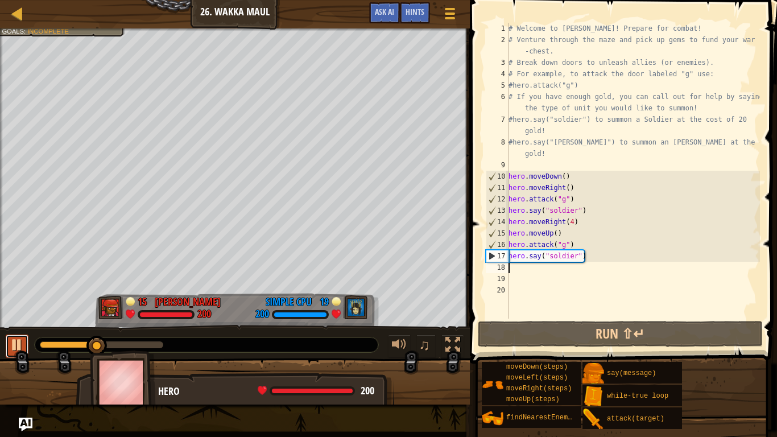
click at [15, 347] on div at bounding box center [17, 345] width 15 height 15
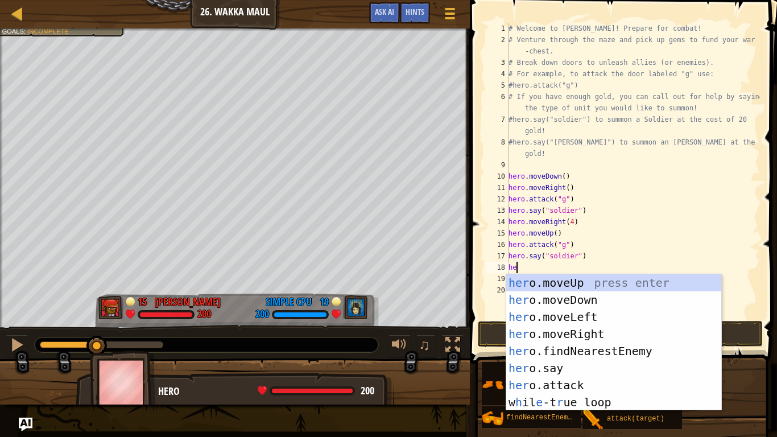
scroll to position [5, 1]
type textarea "h"
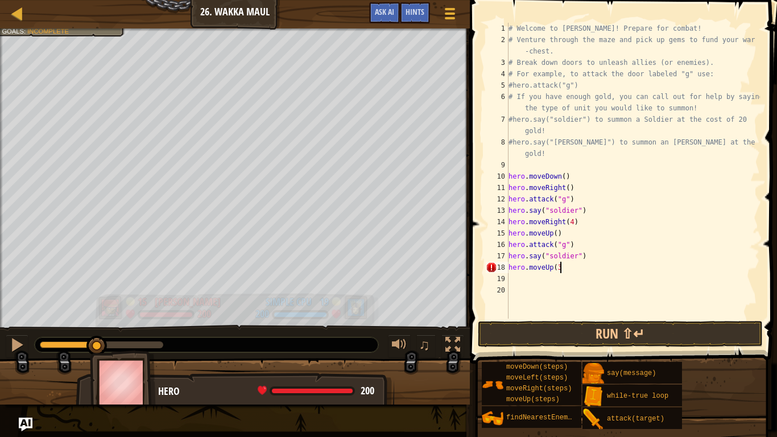
scroll to position [5, 7]
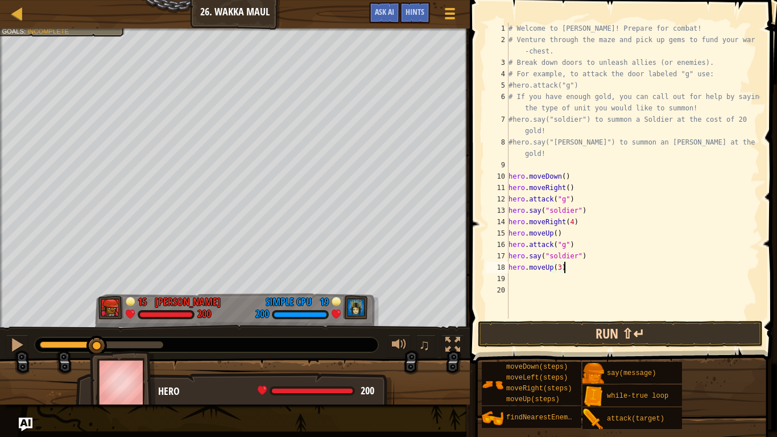
type textarea "hero.moveUp(3)"
click at [499, 336] on button "Run ⇧↵" at bounding box center [620, 334] width 285 height 26
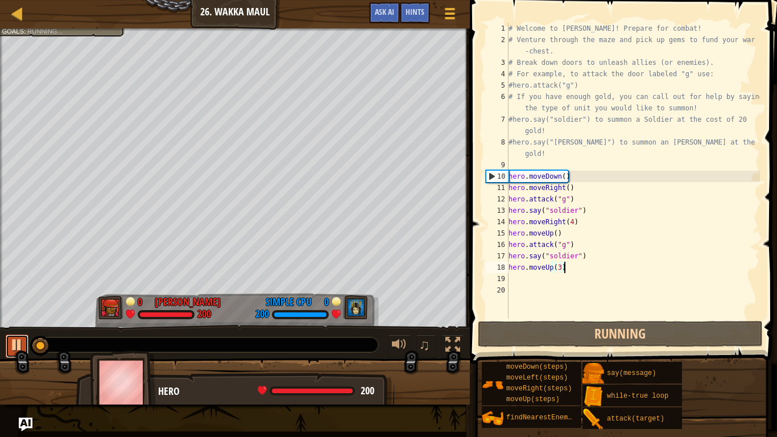
click at [21, 341] on div at bounding box center [17, 345] width 15 height 15
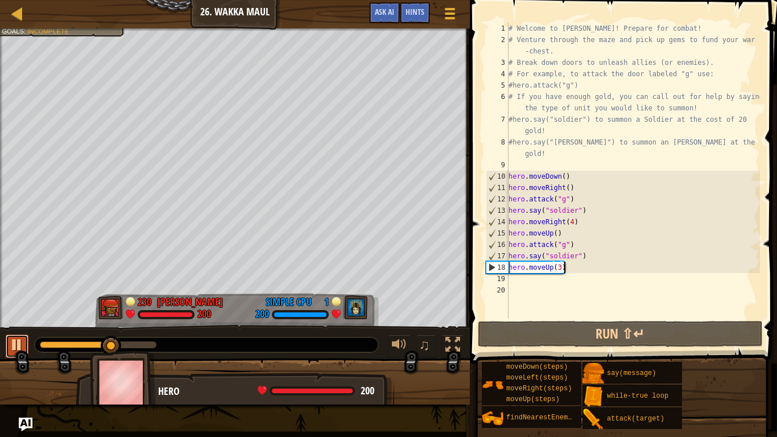
click at [13, 347] on div at bounding box center [17, 345] width 15 height 15
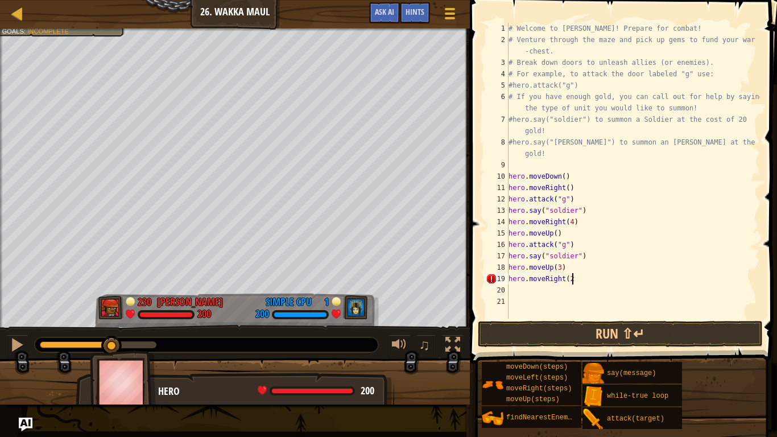
type textarea "hero.moveRight(2)"
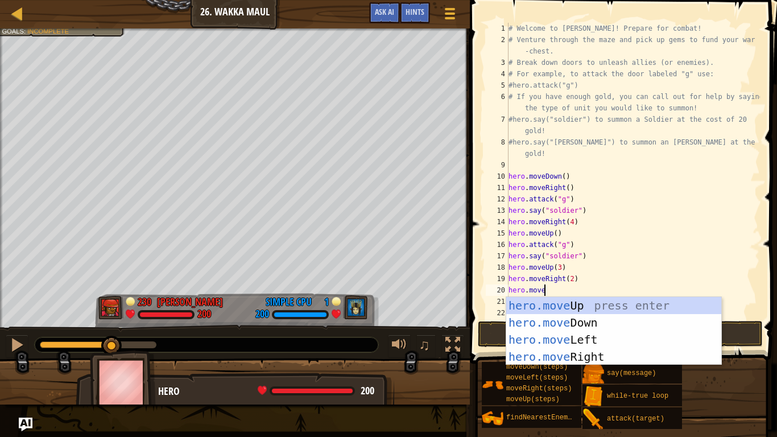
scroll to position [5, 5]
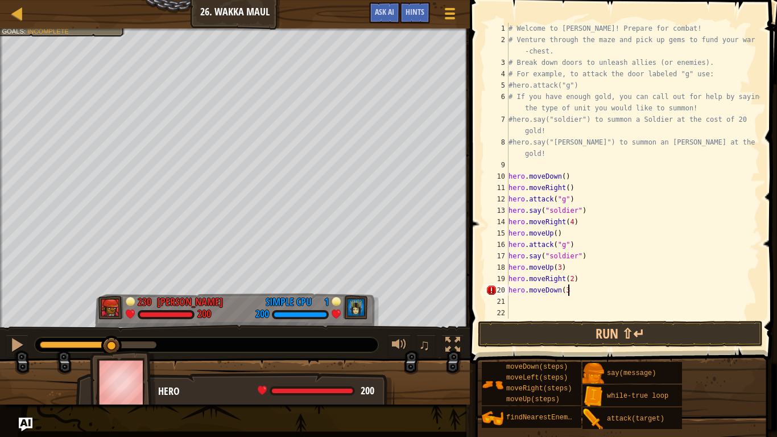
type textarea "hero.moveDown(3)"
type textarea "hero.attack("g")"
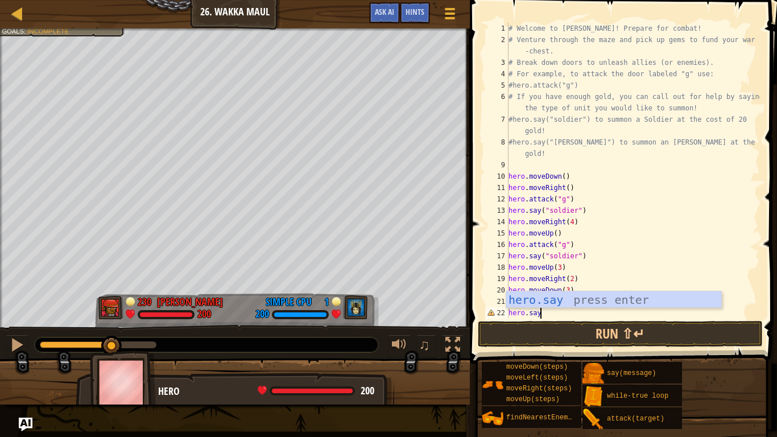
scroll to position [5, 5]
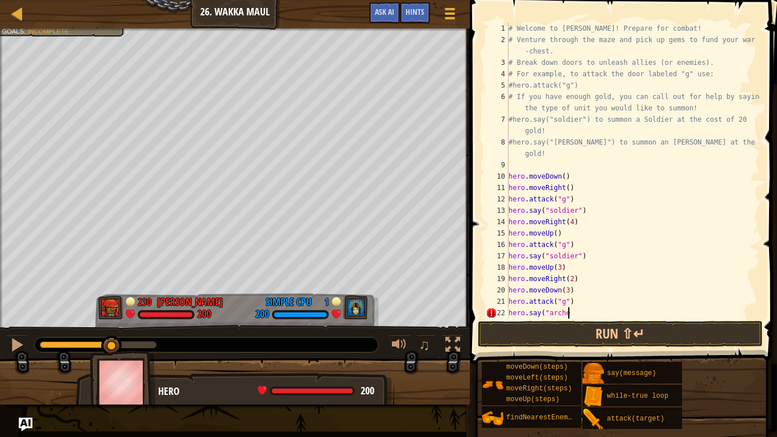
type textarea "hero.say("[PERSON_NAME]"
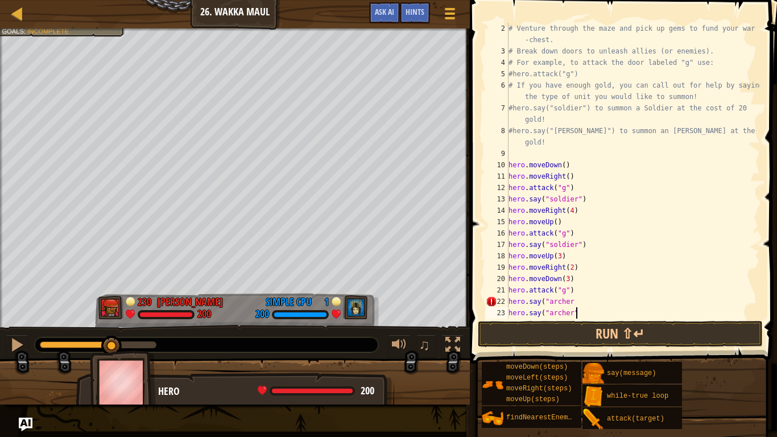
scroll to position [5, 10]
click at [595, 334] on button "Run ⇧↵" at bounding box center [620, 334] width 285 height 26
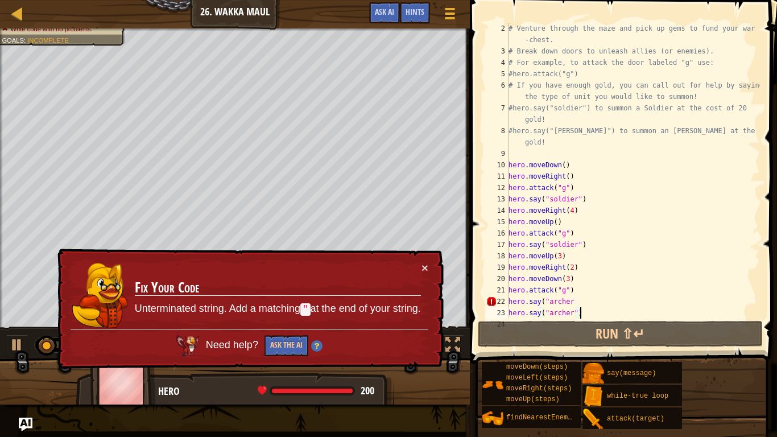
click at [435, 274] on div "× Fix Your Code Unterminated string. Add a matching " at the end of your string…" at bounding box center [249, 309] width 389 height 121
click at [571, 303] on div "# Venture through the maze and pick up gems to fund your war -chest. # Break do…" at bounding box center [634, 188] width 254 height 330
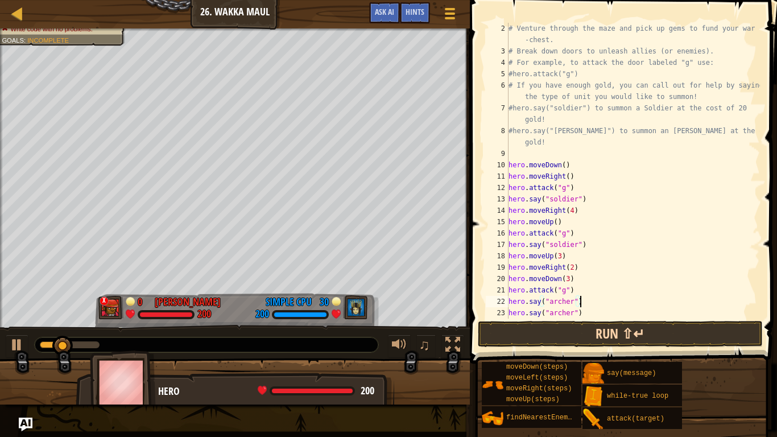
type textarea "hero.say("archer")"
click at [522, 333] on button "Run ⇧↵" at bounding box center [620, 334] width 285 height 26
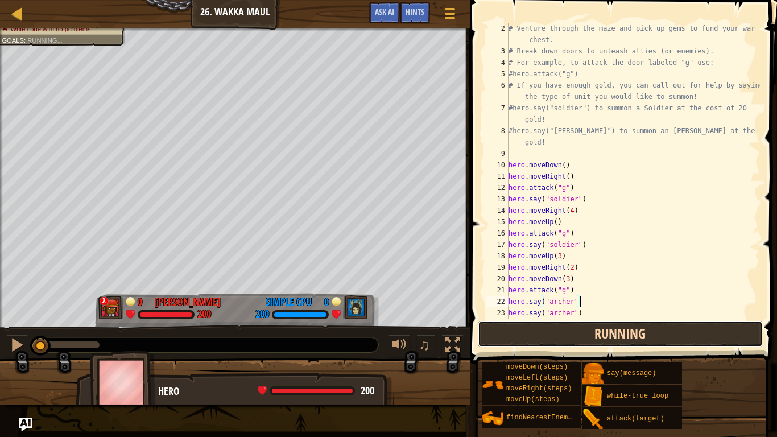
click at [522, 333] on button "Running" at bounding box center [620, 334] width 285 height 26
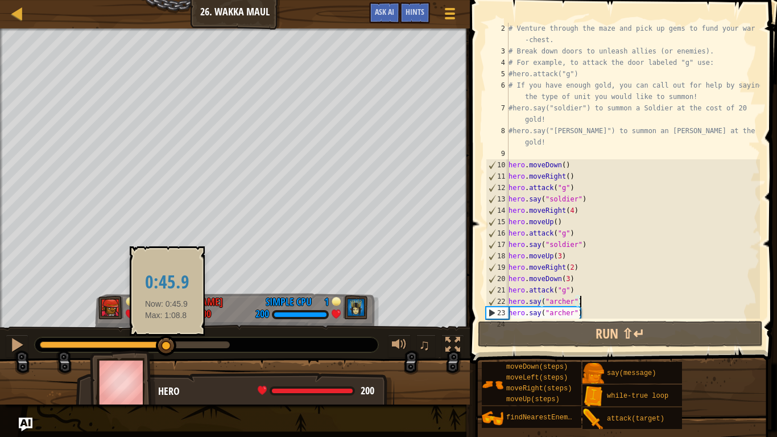
drag, startPoint x: 82, startPoint y: 340, endPoint x: 167, endPoint y: 343, distance: 84.8
click at [167, 343] on div at bounding box center [166, 346] width 20 height 20
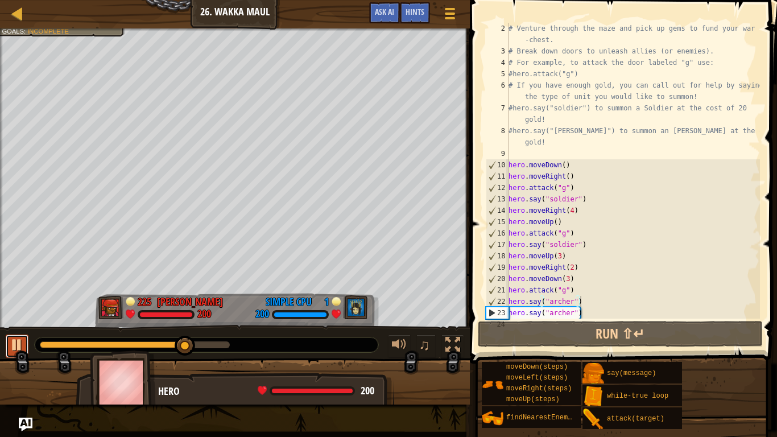
click at [11, 341] on div at bounding box center [17, 345] width 15 height 15
click at [11, 339] on div at bounding box center [17, 345] width 15 height 15
click at [12, 340] on div at bounding box center [17, 345] width 15 height 15
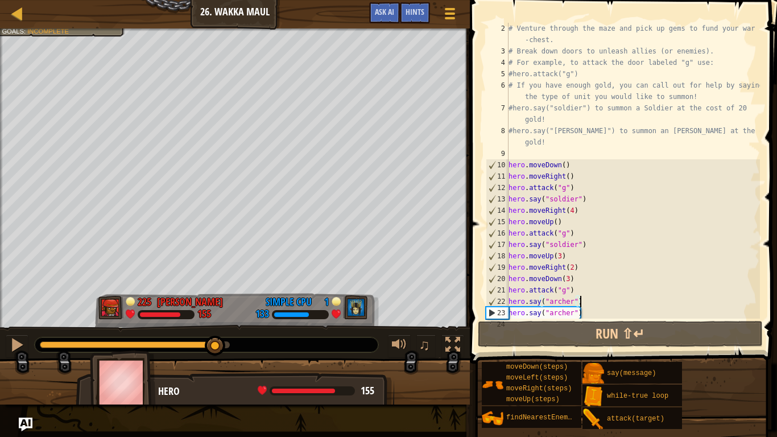
scroll to position [5, 0]
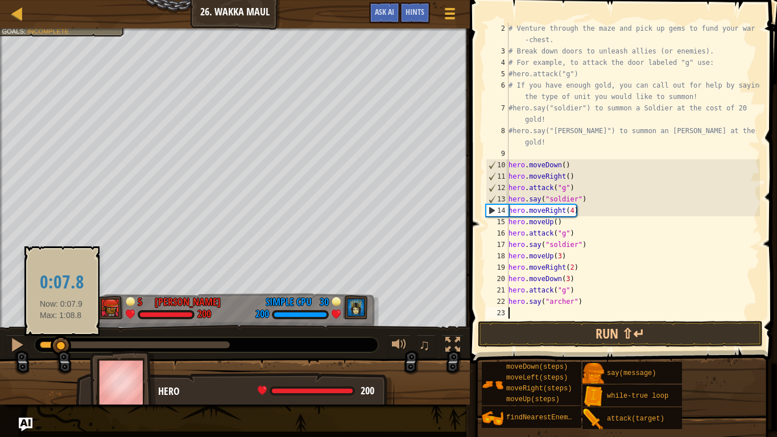
drag, startPoint x: 204, startPoint y: 337, endPoint x: 60, endPoint y: 349, distance: 145.1
click at [60, 349] on div at bounding box center [61, 346] width 20 height 20
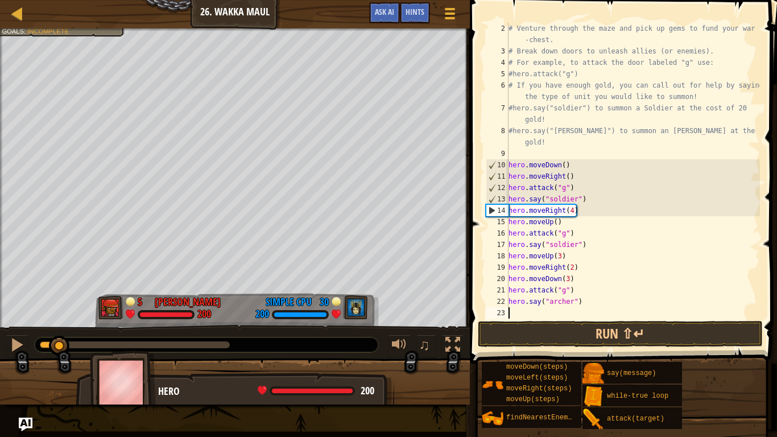
scroll to position [5, 1]
type textarea "|}{\"
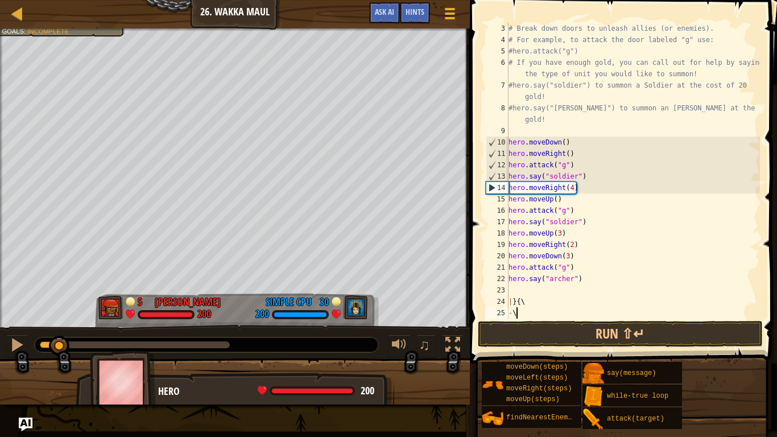
scroll to position [5, 1]
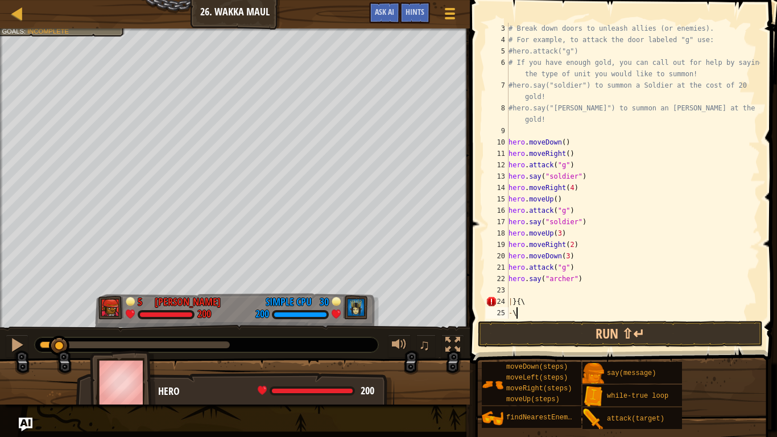
type textarea "-"
type textarea "|"
type textarea "hero.say("archer")"
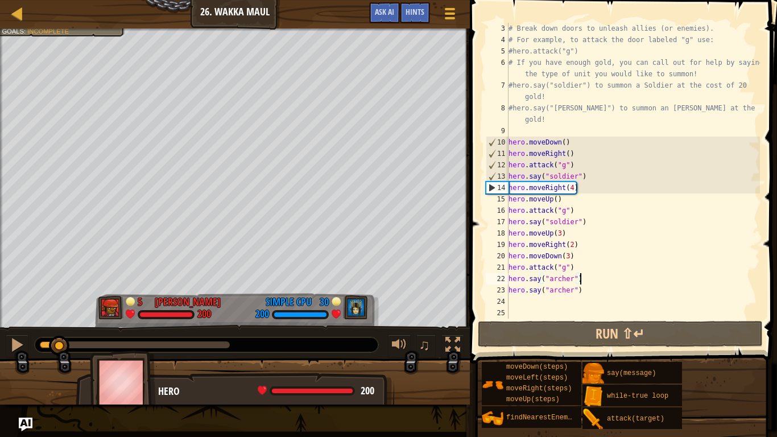
click at [517, 304] on div "# Break down doors to unleash allies (or enemies). # For example, to attack the…" at bounding box center [634, 182] width 254 height 319
click at [569, 258] on div "# Break down doors to unleash allies (or enemies). # For example, to attack the…" at bounding box center [634, 182] width 254 height 319
type textarea "hero.moveDown()"
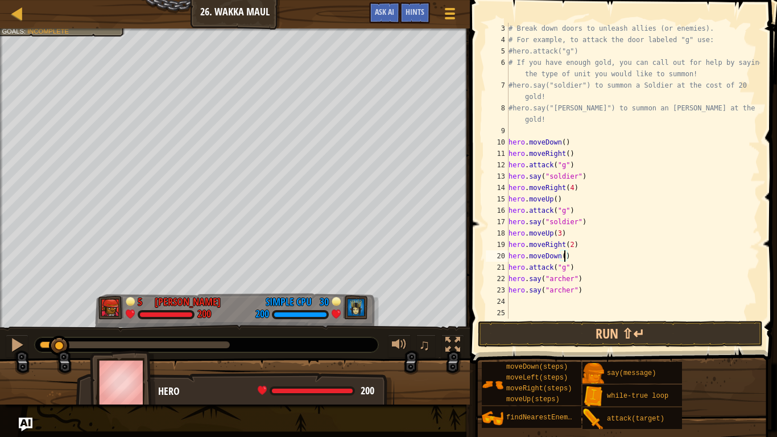
click at [577, 258] on div "# Break down doors to unleash allies (or enemies). # For example, to attack the…" at bounding box center [634, 182] width 254 height 319
click at [573, 244] on div "# Break down doors to unleash allies (or enemies). # For example, to attack the…" at bounding box center [634, 182] width 254 height 319
type textarea "hero.moveRight()"
click at [566, 265] on div "# Break down doors to unleash allies (or enemies). # For example, to attack the…" at bounding box center [634, 182] width 254 height 319
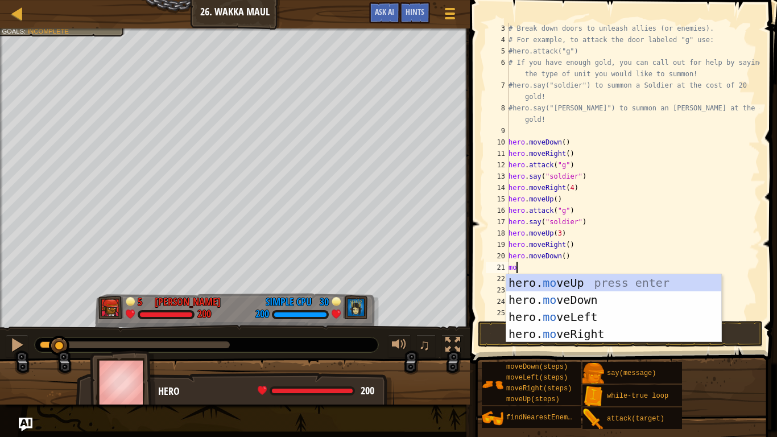
scroll to position [5, 1]
type textarea "m"
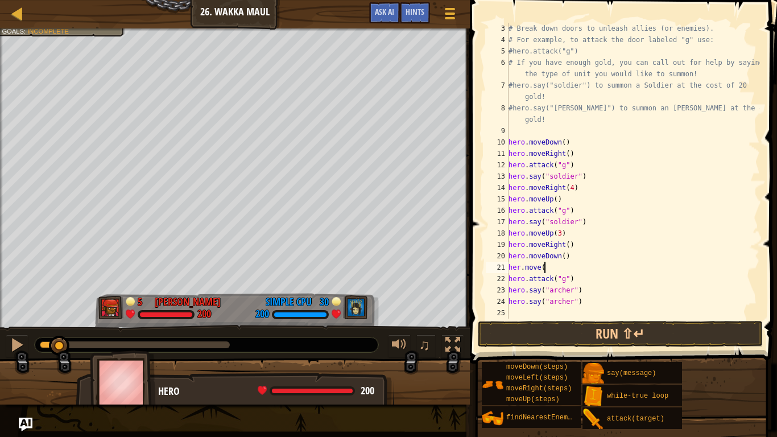
type textarea "her.move()"
click at [519, 269] on div "# Break down doors to unleash allies (or enemies). # For example, to attack the…" at bounding box center [634, 182] width 254 height 319
type textarea "hero.move()"
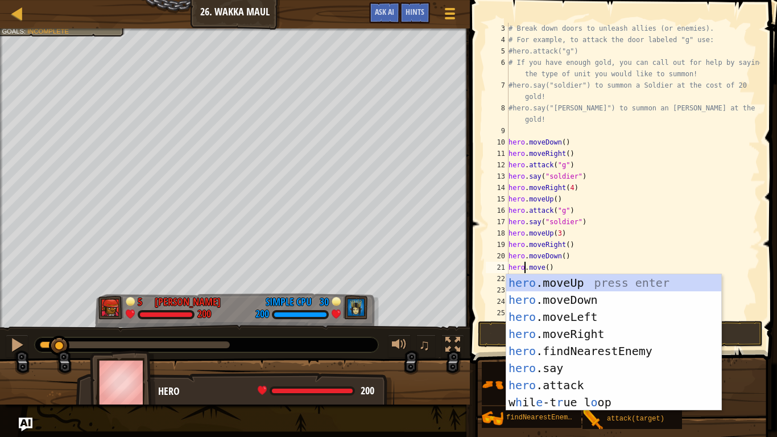
click at [565, 273] on div "# Break down doors to unleash allies (or enemies). # For example, to attack the…" at bounding box center [634, 182] width 254 height 319
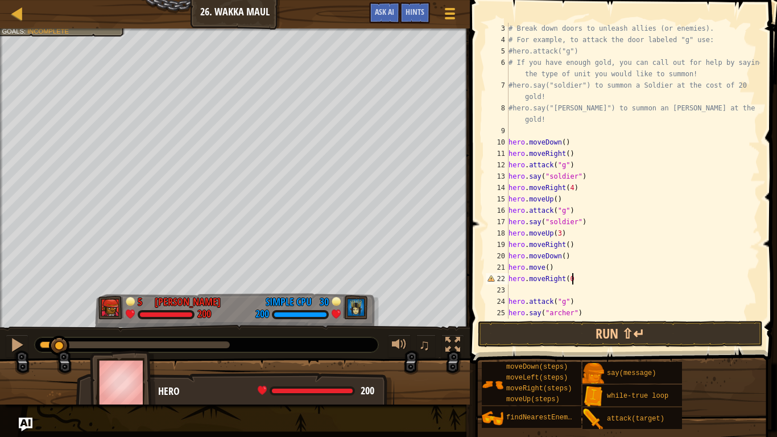
scroll to position [5, 9]
type textarea "hero.moveRight()"
click at [517, 294] on div "# Break down doors to unleash allies (or enemies). # For example, to attack the…" at bounding box center [634, 182] width 254 height 319
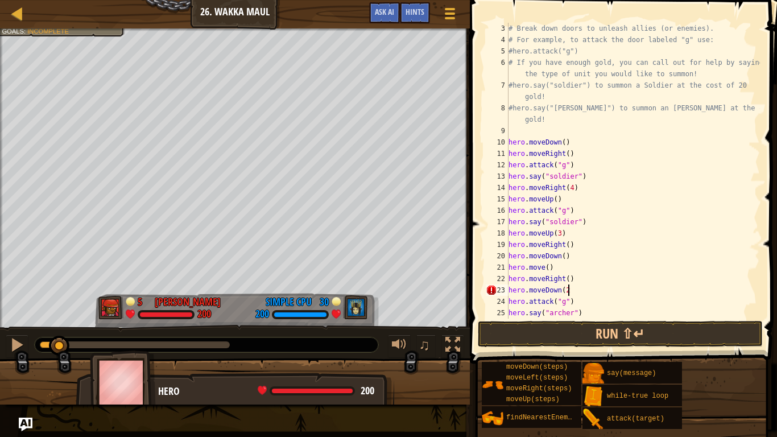
scroll to position [5, 9]
click at [527, 320] on span at bounding box center [625, 165] width 316 height 397
click at [528, 326] on button "Run ⇧↵" at bounding box center [620, 334] width 285 height 26
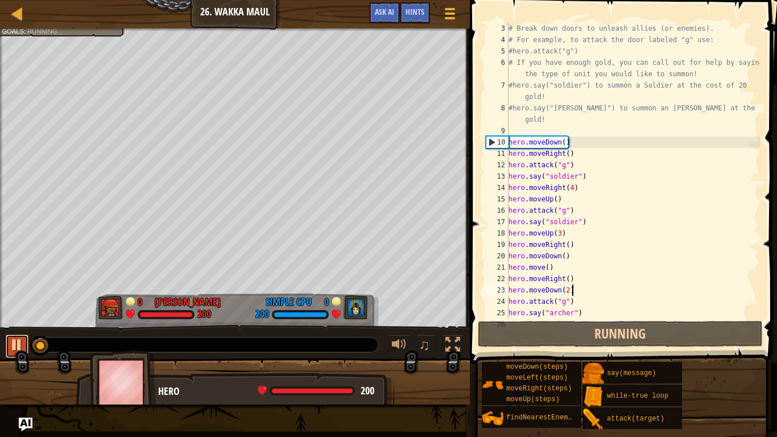
click at [13, 349] on div at bounding box center [17, 345] width 15 height 15
click at [2, 345] on div "♫" at bounding box center [235, 342] width 470 height 34
click at [8, 348] on button at bounding box center [17, 346] width 23 height 23
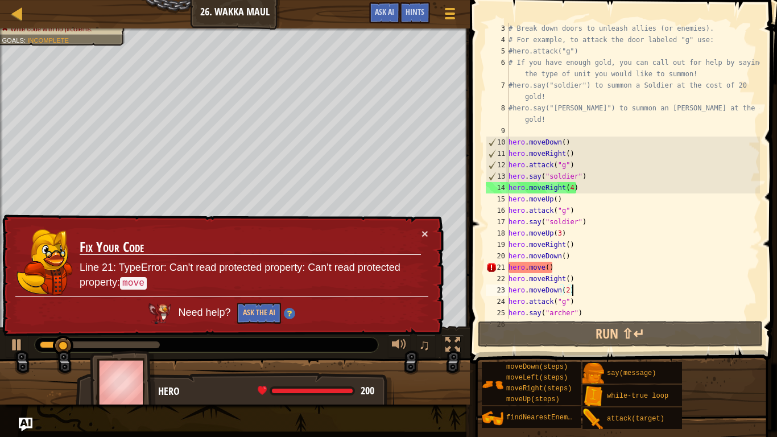
click at [432, 233] on div "× Fix Your Code Line 21: TypeError: Can't read protected property: Can't read p…" at bounding box center [222, 276] width 444 height 123
click at [545, 269] on div "# Break down doors to unleash allies (or enemies). # For example, to attack the…" at bounding box center [634, 182] width 254 height 319
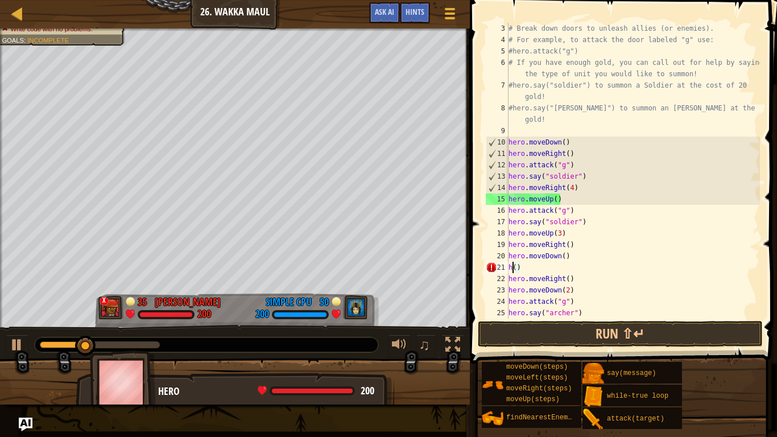
scroll to position [5, 1]
click at [541, 268] on div "# Break down doors to unleash allies (or enemies). # For example, to attack the…" at bounding box center [634, 182] width 254 height 319
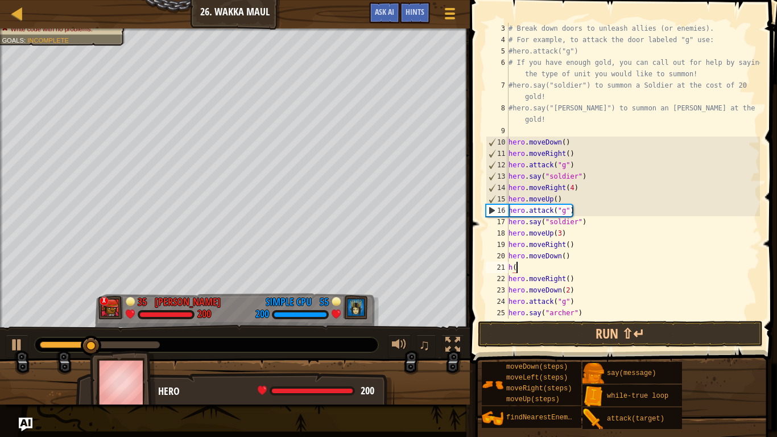
type textarea "h"
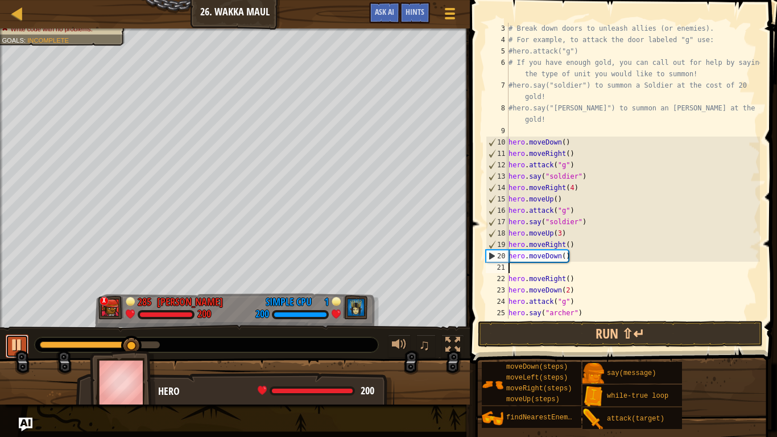
click at [14, 347] on div at bounding box center [17, 345] width 15 height 15
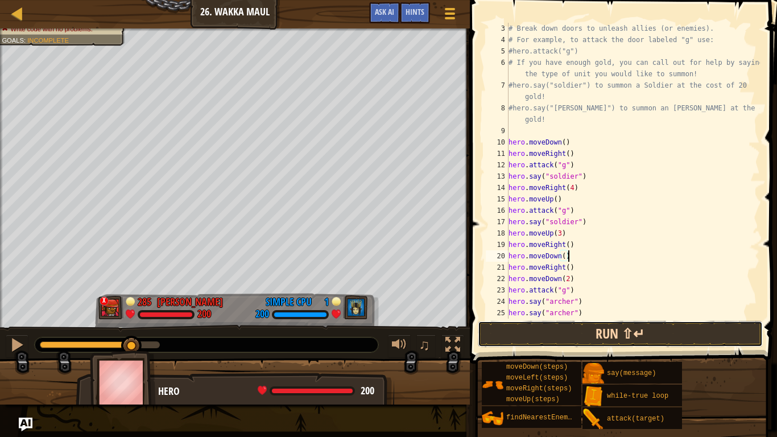
click at [510, 345] on button "Run ⇧↵" at bounding box center [620, 334] width 285 height 26
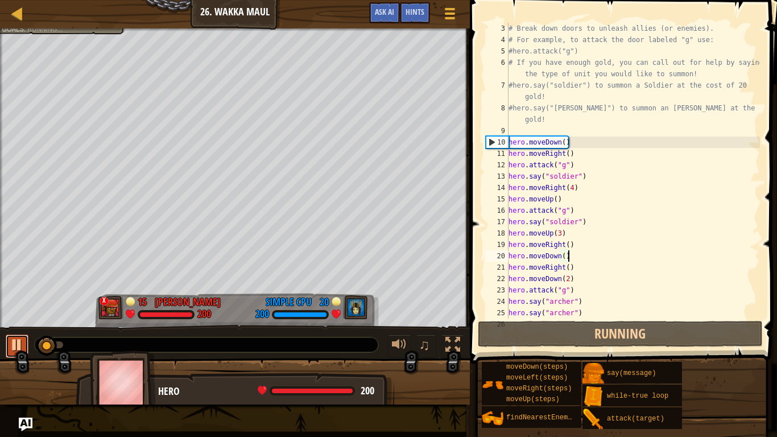
click at [18, 338] on div at bounding box center [17, 345] width 15 height 15
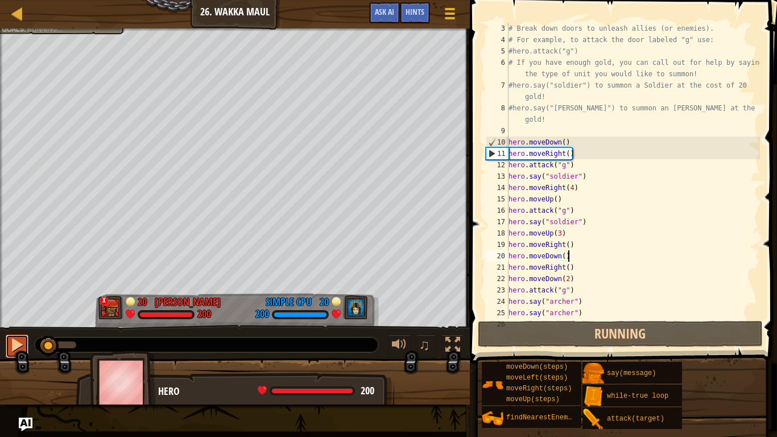
click at [18, 338] on div at bounding box center [17, 345] width 15 height 15
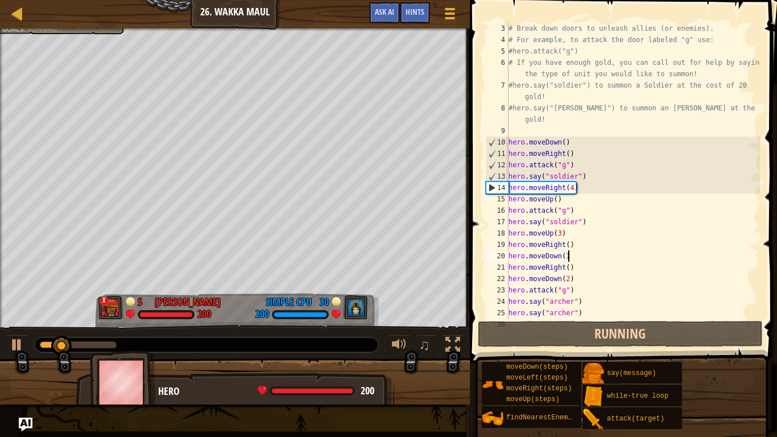
click at [73, 340] on div at bounding box center [207, 345] width 344 height 15
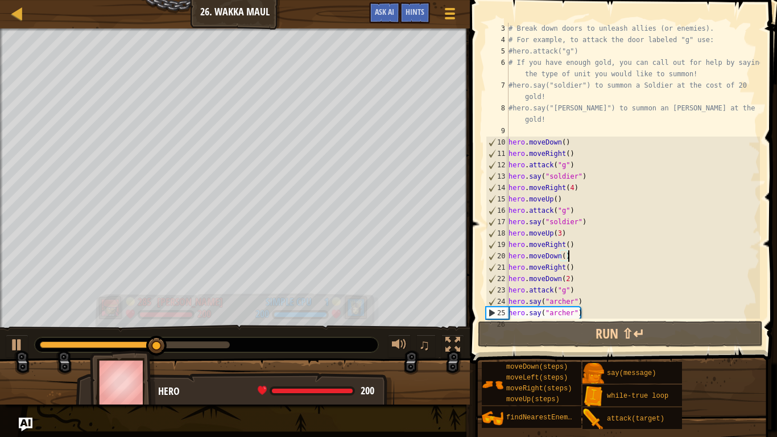
click at [161, 308] on div "[PERSON_NAME]" at bounding box center [190, 302] width 66 height 15
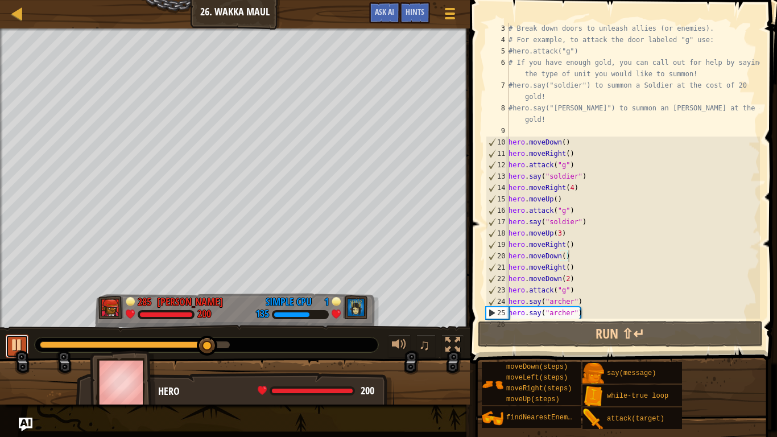
click at [6, 344] on button at bounding box center [17, 346] width 23 height 23
click at [600, 315] on div "# Break down doors to unleash allies (or enemies). # For example, to attack the…" at bounding box center [634, 182] width 254 height 319
type textarea "hero.say("archer")"
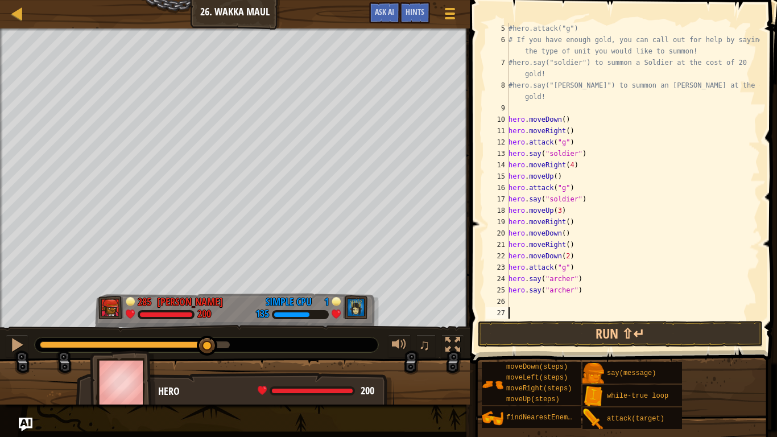
scroll to position [68, 0]
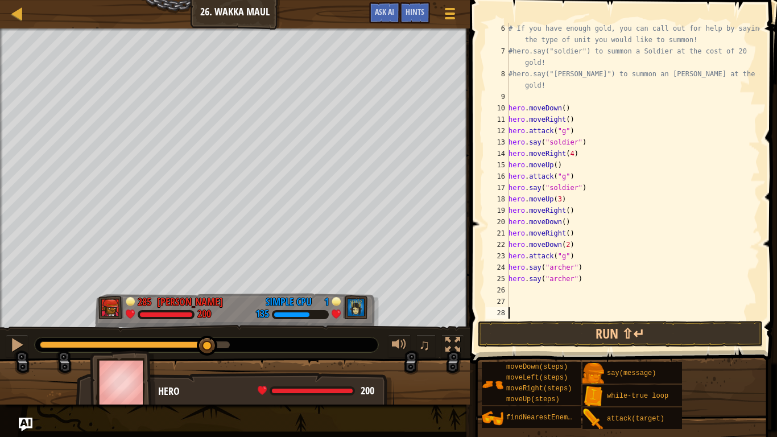
click at [509, 98] on div "# If you have enough gold, you can call out for help by saying the type of unit…" at bounding box center [634, 188] width 254 height 330
type textarea "hero.moveRight()"
click at [515, 294] on div "# If you have enough gold, you can call out for help by saying the type of unit…" at bounding box center [634, 188] width 254 height 330
type textarea "hero.say("archer")"
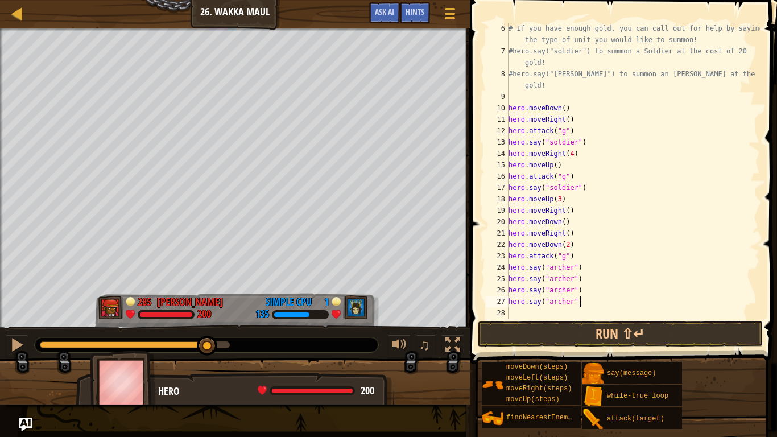
type textarea "hero.say("archer")"
click at [594, 327] on button "Run ⇧↵" at bounding box center [620, 334] width 285 height 26
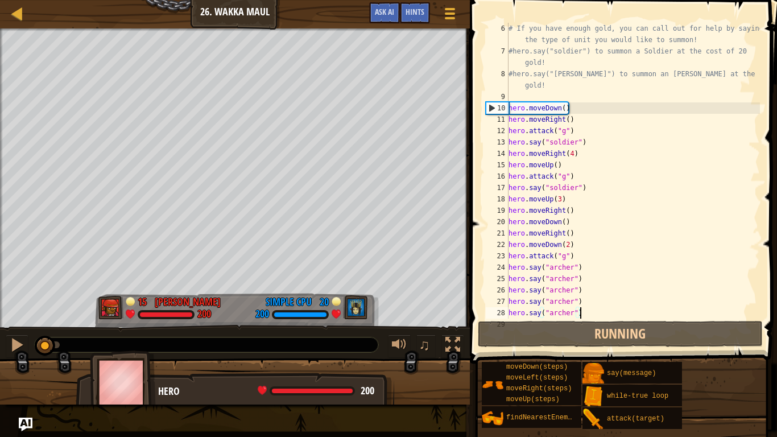
drag, startPoint x: 46, startPoint y: 345, endPoint x: 133, endPoint y: 347, distance: 87.1
click at [133, 347] on div at bounding box center [207, 345] width 344 height 15
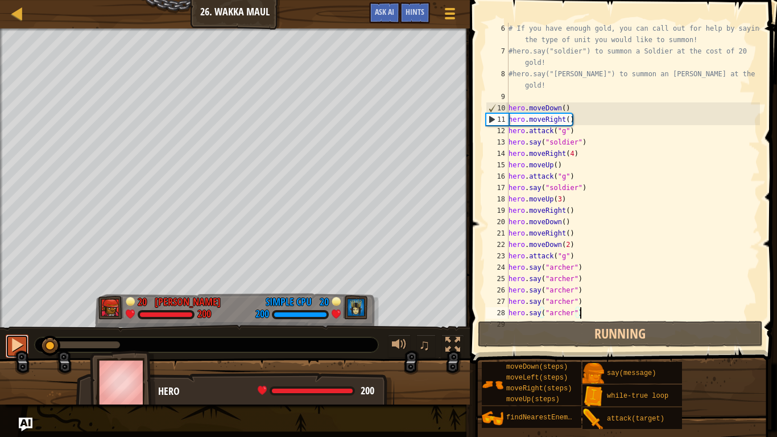
click at [19, 341] on div at bounding box center [17, 345] width 15 height 15
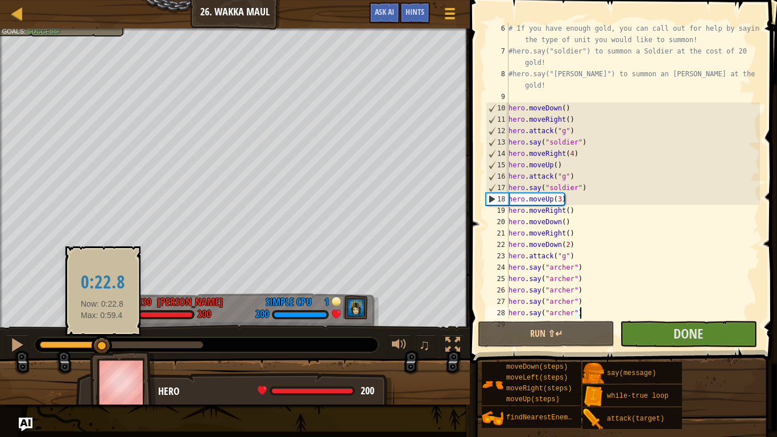
drag, startPoint x: 99, startPoint y: 340, endPoint x: 118, endPoint y: 341, distance: 19.4
click at [112, 341] on div at bounding box center [102, 346] width 20 height 20
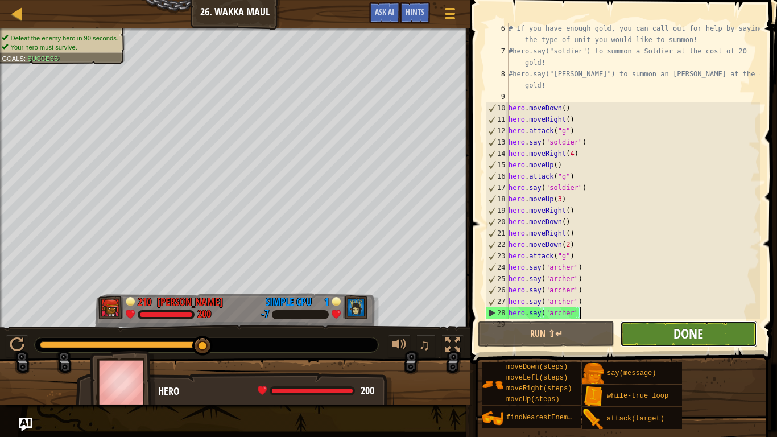
click at [681, 335] on span "Done" at bounding box center [689, 333] width 30 height 18
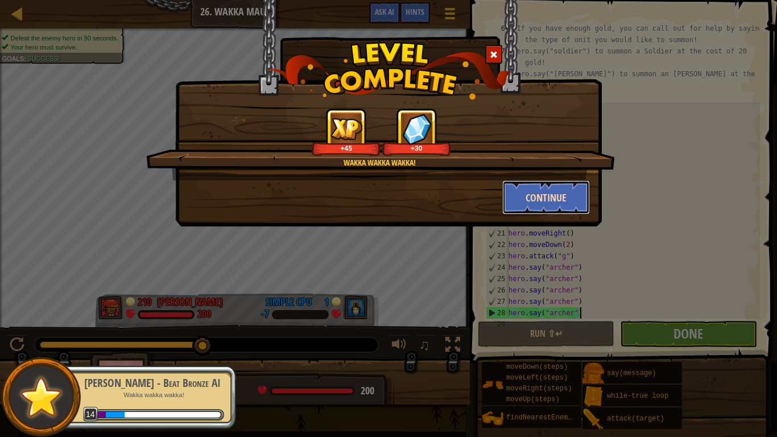
click at [543, 188] on button "Continue" at bounding box center [547, 197] width 88 height 34
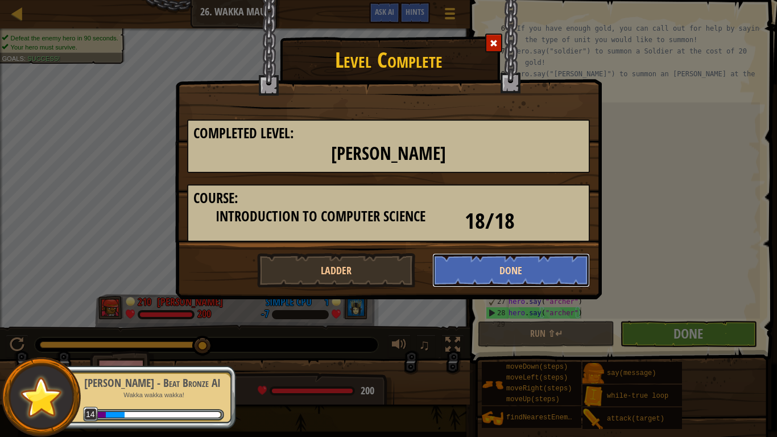
click at [474, 274] on button "Done" at bounding box center [512, 270] width 158 height 34
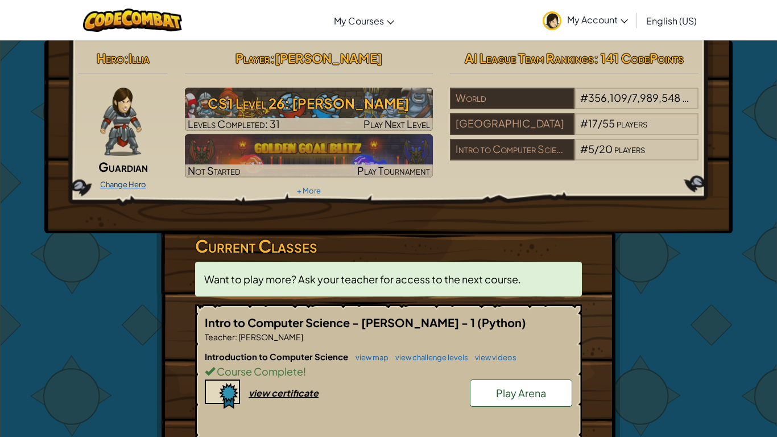
click at [133, 182] on link "Change Hero" at bounding box center [123, 184] width 46 height 9
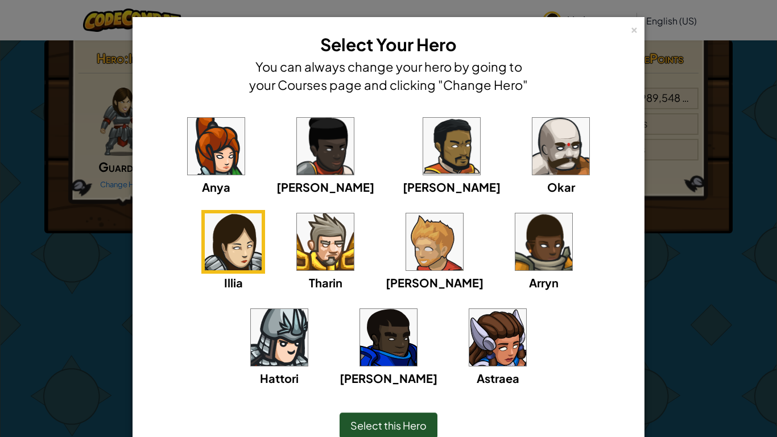
click at [470, 341] on img at bounding box center [498, 337] width 57 height 57
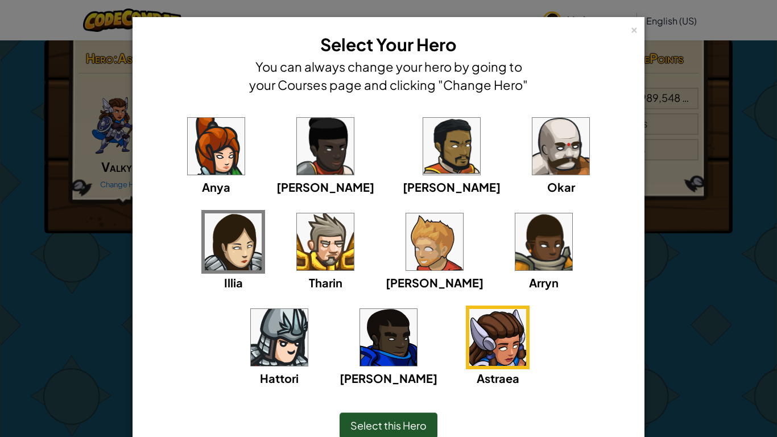
click at [392, 360] on span "Select this Hero" at bounding box center [389, 425] width 76 height 13
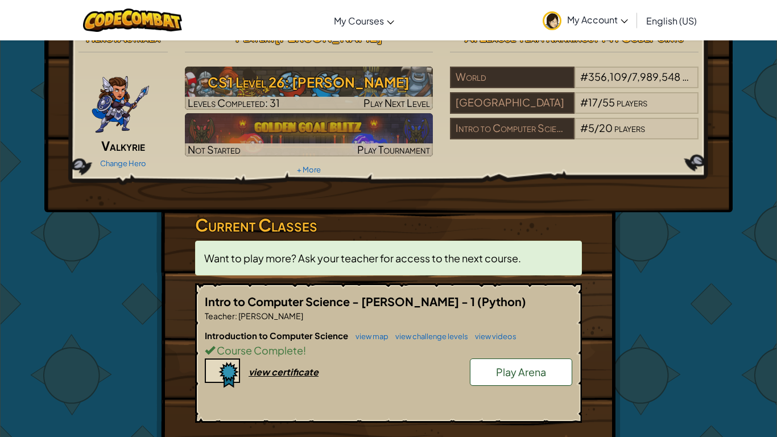
scroll to position [23, 0]
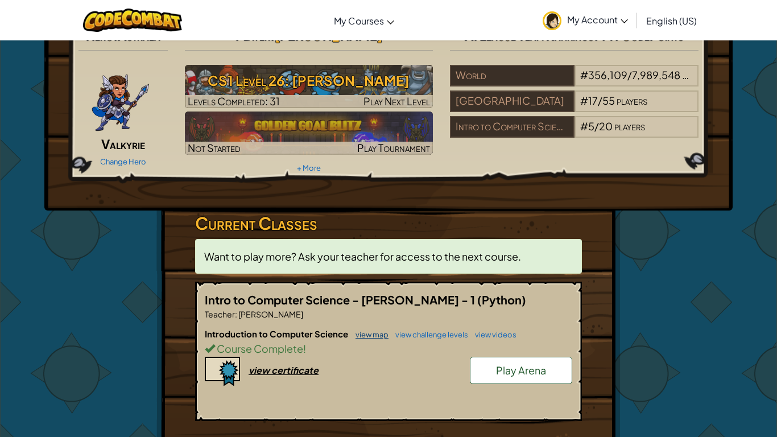
click at [371, 335] on link "view map" at bounding box center [369, 334] width 39 height 9
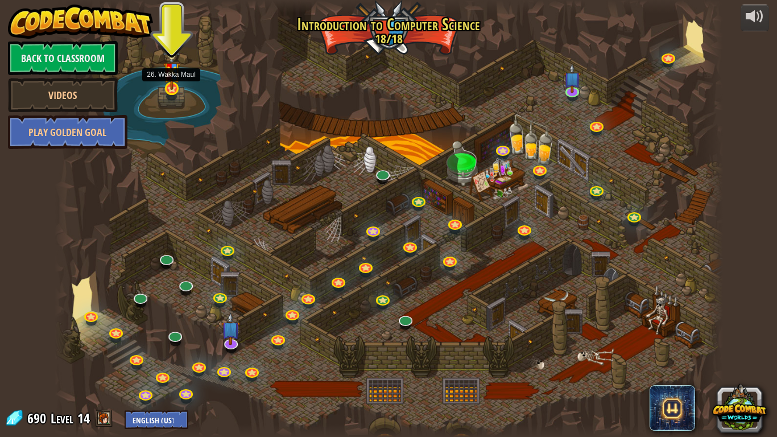
click at [175, 87] on img at bounding box center [171, 67] width 17 height 45
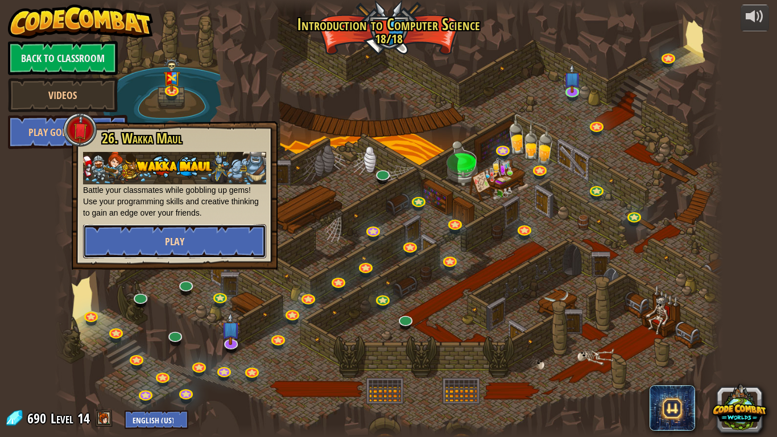
click at [192, 239] on button "Play" at bounding box center [174, 241] width 183 height 34
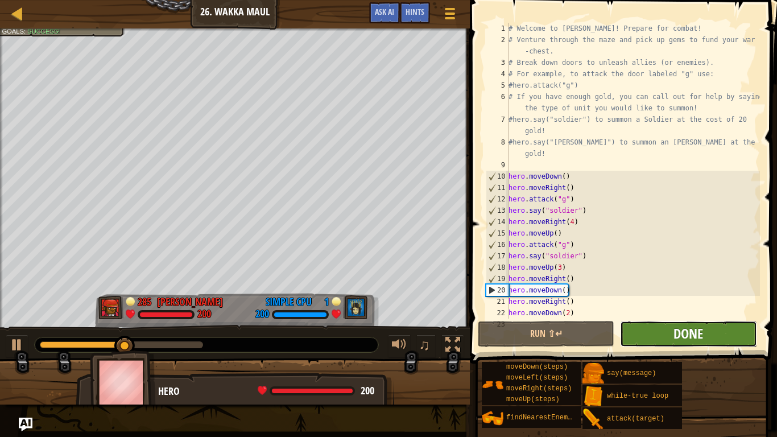
click at [679, 334] on span "Done" at bounding box center [689, 333] width 30 height 18
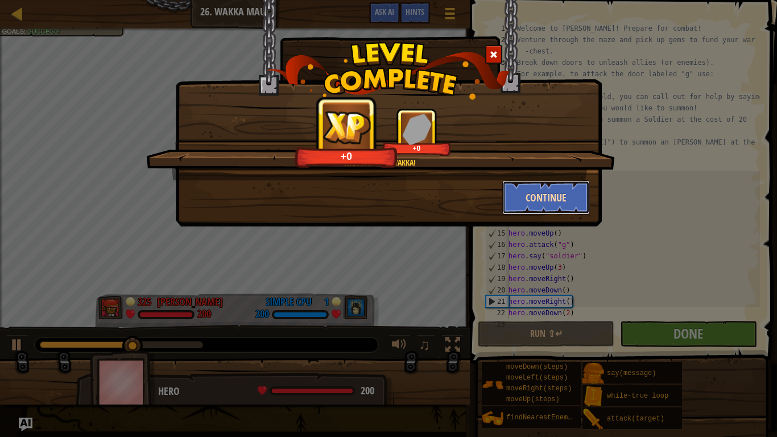
click at [536, 198] on button "Continue" at bounding box center [547, 197] width 88 height 34
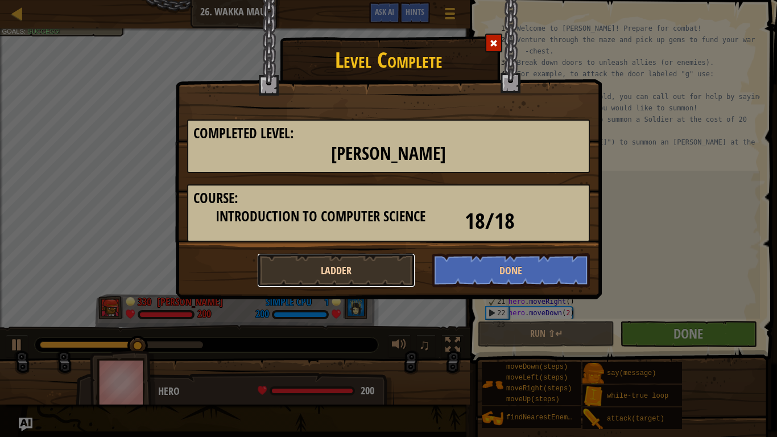
click at [397, 272] on button "Ladder" at bounding box center [336, 270] width 158 height 34
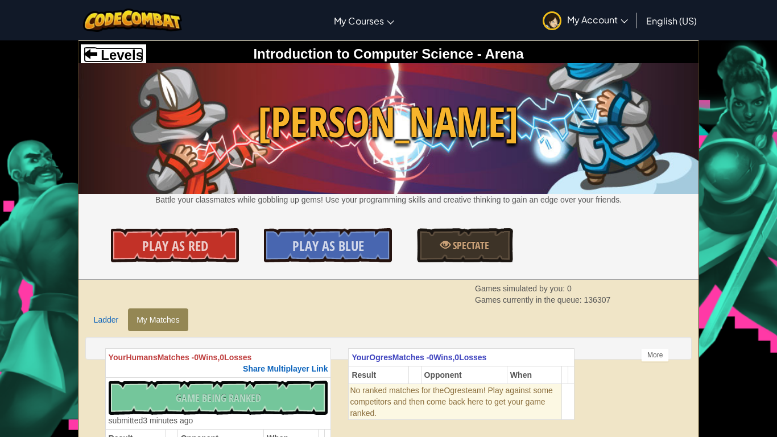
click at [102, 55] on span "Levels" at bounding box center [120, 54] width 46 height 15
click at [95, 58] on span at bounding box center [91, 54] width 14 height 14
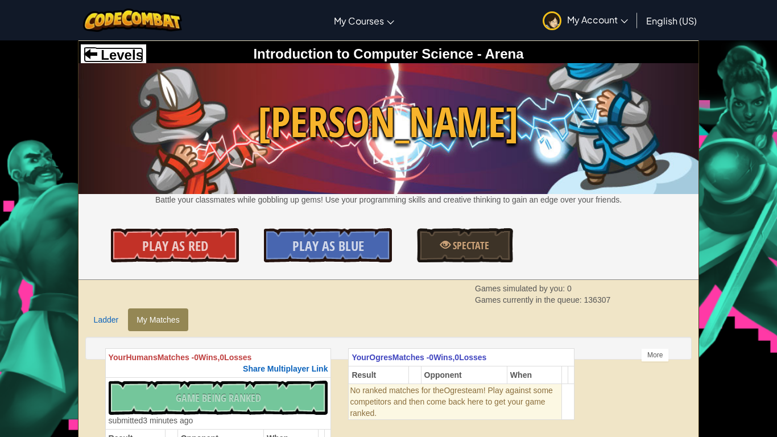
click at [118, 55] on span "Levels" at bounding box center [120, 54] width 46 height 15
click at [468, 257] on link "Spectate" at bounding box center [465, 245] width 96 height 34
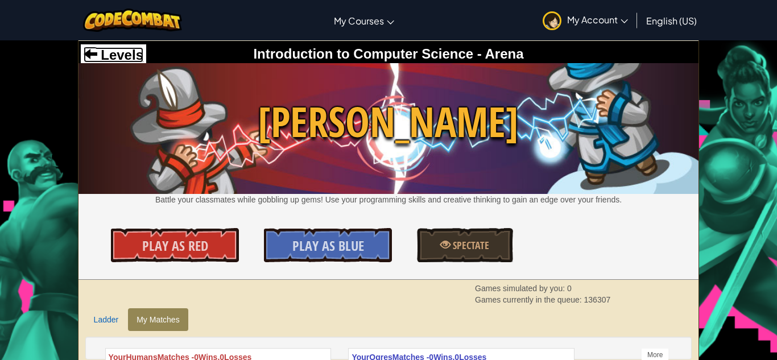
click at [101, 58] on span "Levels" at bounding box center [120, 54] width 46 height 15
